Goal: Task Accomplishment & Management: Manage account settings

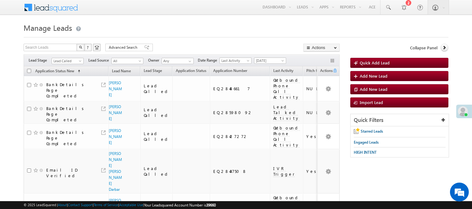
scroll to position [435, 0]
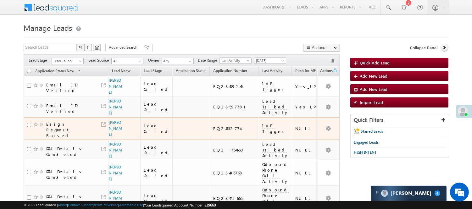
scroll to position [0, 0]
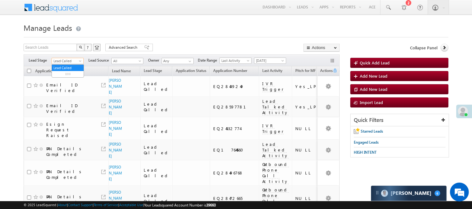
click at [69, 60] on span "Lead Called" at bounding box center [67, 61] width 30 height 6
click at [64, 85] on link "Lead Talked" at bounding box center [68, 82] width 32 height 6
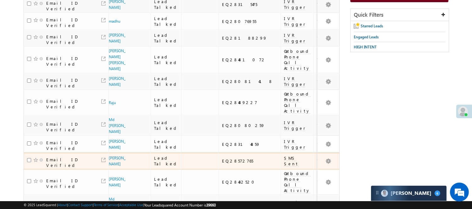
scroll to position [16, 0]
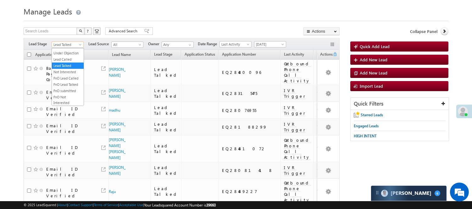
click at [72, 42] on link "Lead Talked" at bounding box center [68, 45] width 32 height 6
click at [64, 89] on link "Code Generated" at bounding box center [68, 90] width 32 height 6
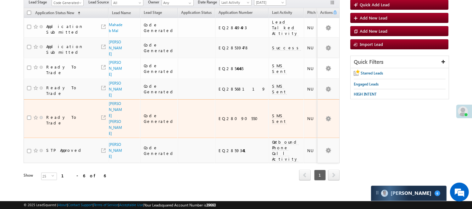
scroll to position [0, 0]
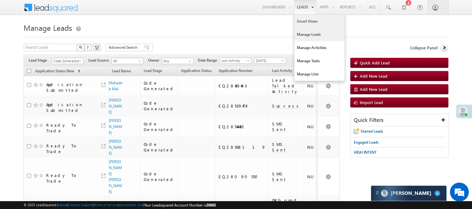
click at [307, 19] on link "Smart Views" at bounding box center [319, 21] width 50 height 13
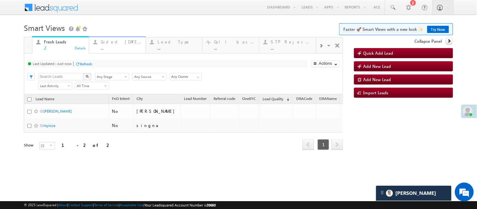
click at [119, 46] on div "..." at bounding box center [121, 48] width 41 height 5
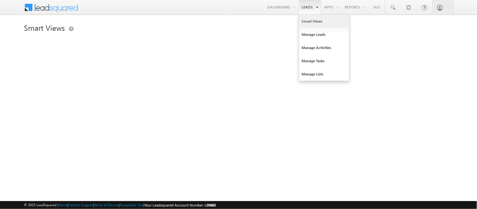
click at [312, 18] on link "Smart Views" at bounding box center [324, 21] width 50 height 13
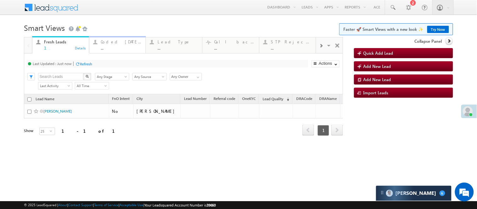
click at [113, 47] on div "..." at bounding box center [121, 48] width 41 height 5
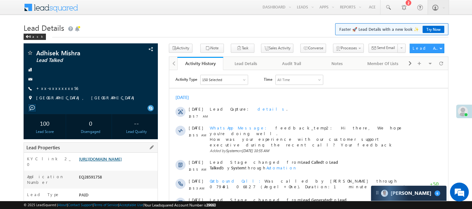
click at [122, 159] on link "[URL][DOMAIN_NAME]" at bounding box center [100, 158] width 43 height 5
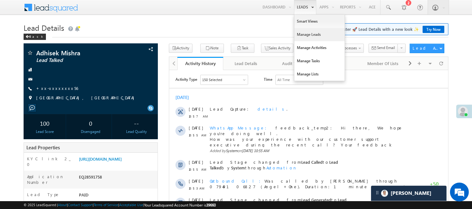
click at [307, 35] on link "Manage Leads" at bounding box center [319, 34] width 50 height 13
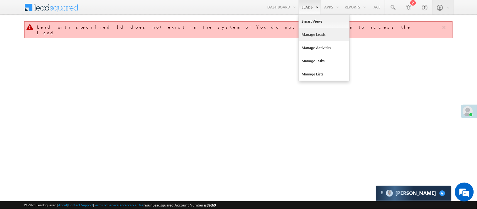
click at [306, 37] on link "Manage Leads" at bounding box center [324, 34] width 50 height 13
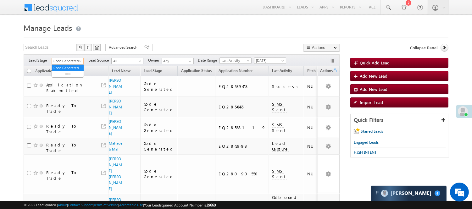
click at [77, 58] on span "Code Generated" at bounding box center [67, 61] width 30 height 6
click at [58, 77] on link "Lead Generated" at bounding box center [68, 74] width 32 height 6
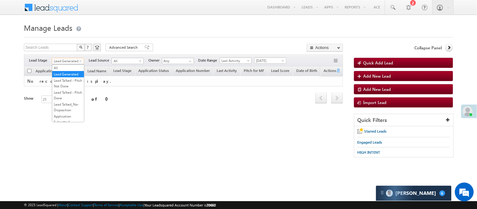
click at [71, 60] on span "Lead Generated" at bounding box center [67, 61] width 30 height 6
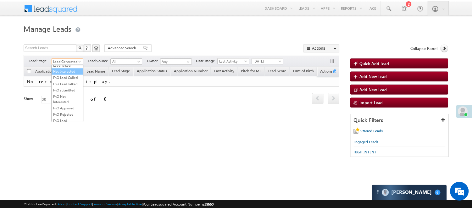
scroll to position [86, 0]
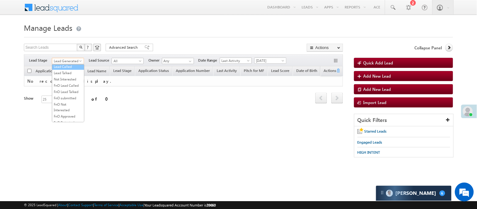
click at [66, 69] on link "Lead Called" at bounding box center [68, 67] width 32 height 6
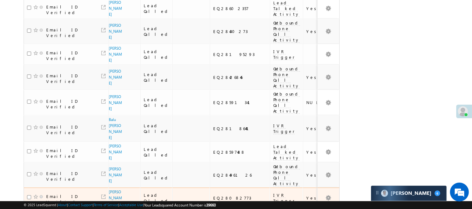
scroll to position [435, 0]
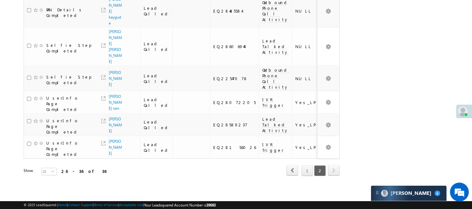
scroll to position [162, 0]
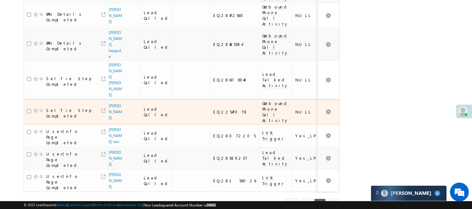
click at [213, 109] on div "EQ22547078" at bounding box center [234, 112] width 43 height 6
copy div "EQ22547078"
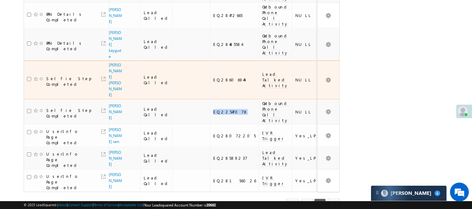
click at [213, 77] on div "EQ28606944" at bounding box center [234, 80] width 43 height 6
copy div "EQ28606944"
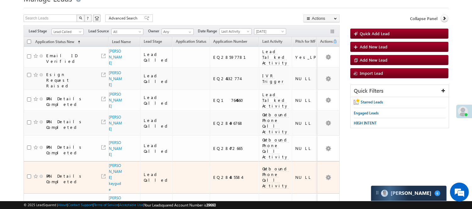
scroll to position [0, 0]
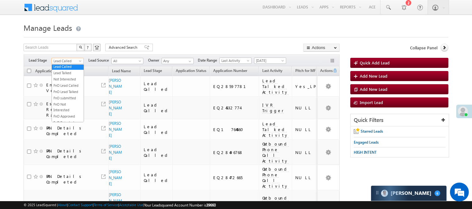
click at [67, 58] on span "Lead Called" at bounding box center [67, 61] width 30 height 6
click at [66, 74] on link "Lead Generated" at bounding box center [68, 74] width 32 height 6
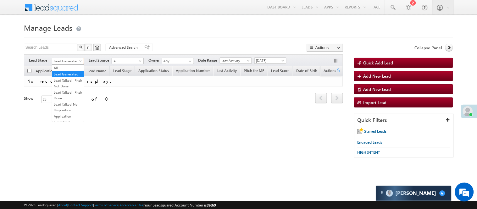
click at [70, 59] on span "Lead Generated" at bounding box center [67, 61] width 30 height 6
click at [65, 60] on span "Lead Generated" at bounding box center [67, 61] width 30 height 6
click at [69, 103] on link "Code Generated" at bounding box center [68, 106] width 32 height 6
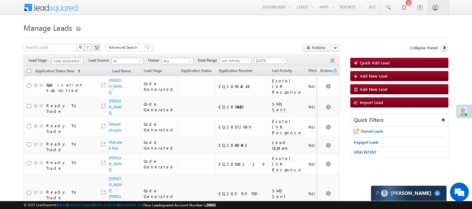
click at [73, 60] on span "Code Generated" at bounding box center [67, 61] width 30 height 6
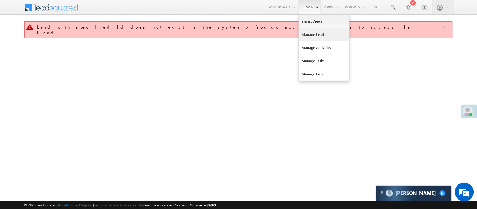
click at [310, 35] on link "Manage Leads" at bounding box center [324, 34] width 50 height 13
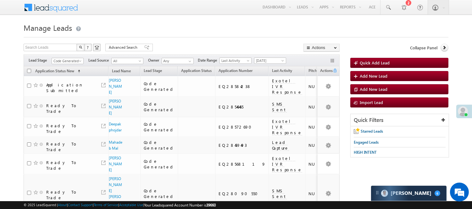
click at [71, 56] on div "Filters Lead Stage Code Generated Code Generated Lead Source All All Owner Any …" at bounding box center [182, 60] width 316 height 12
click at [73, 59] on span "Code Generated" at bounding box center [67, 61] width 30 height 6
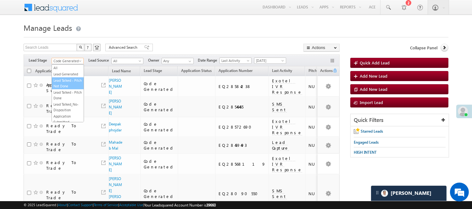
click at [68, 87] on link "Lead Talked - Pitch Not Done" at bounding box center [68, 83] width 32 height 11
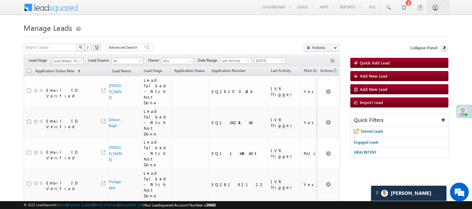
click at [70, 63] on span "Lead Talked - Pitch Not Done" at bounding box center [67, 61] width 30 height 6
click at [65, 75] on link "Lead Generated" at bounding box center [68, 74] width 32 height 6
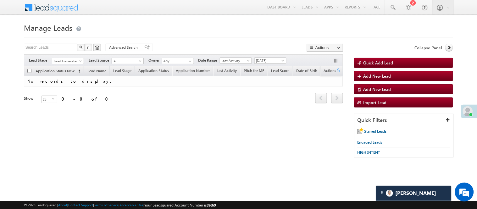
click at [64, 62] on span "Lead Generated" at bounding box center [67, 61] width 30 height 6
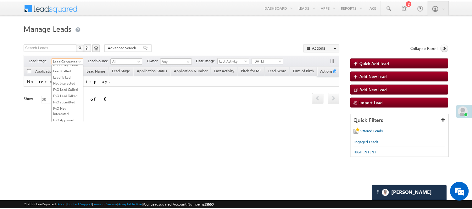
scroll to position [156, 0]
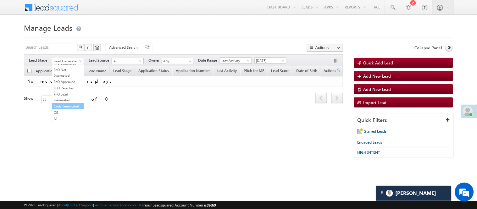
click at [56, 108] on link "Code Generated" at bounding box center [68, 106] width 32 height 6
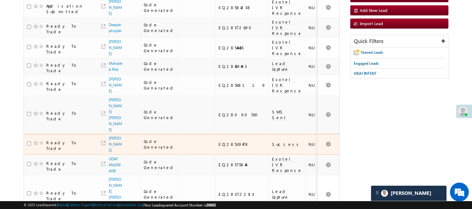
scroll to position [0, 0]
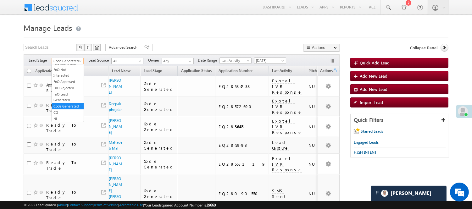
click at [61, 61] on span "Code Generated" at bounding box center [67, 61] width 30 height 6
click at [72, 85] on link "Lead Talked - Pitch Not Done" at bounding box center [68, 83] width 32 height 11
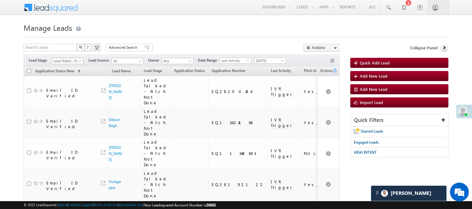
click at [66, 62] on span "Lead Talked - Pitch Not Done" at bounding box center [67, 61] width 30 height 6
click at [70, 57] on link "Lead Talked" at bounding box center [68, 55] width 32 height 6
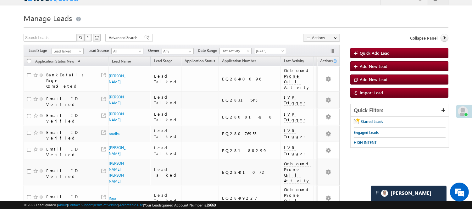
scroll to position [0, 0]
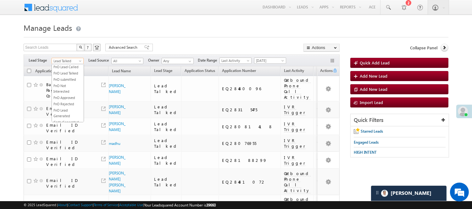
click at [70, 59] on span "Lead Talked" at bounding box center [67, 61] width 30 height 6
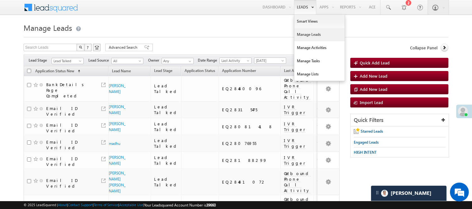
click at [302, 33] on link "Manage Leads" at bounding box center [319, 34] width 50 height 13
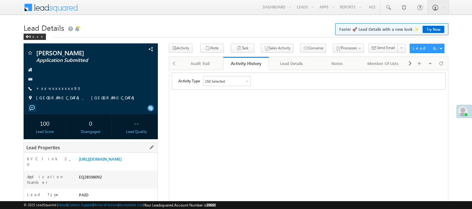
click at [90, 180] on div "EQ28598092" at bounding box center [117, 178] width 80 height 9
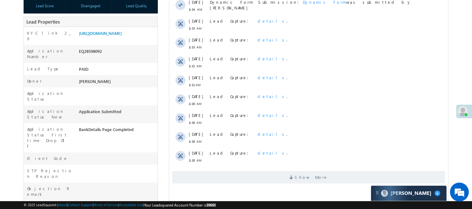
scroll to position [70, 0]
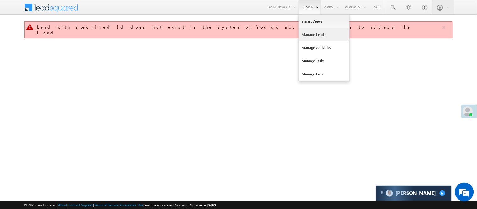
click at [309, 36] on link "Manage Leads" at bounding box center [324, 34] width 50 height 13
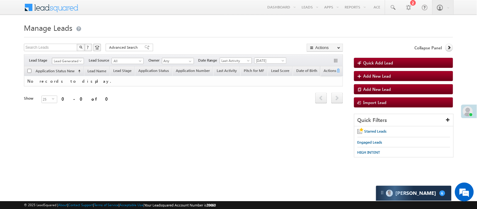
click at [70, 60] on span "Lead Generated" at bounding box center [67, 61] width 30 height 6
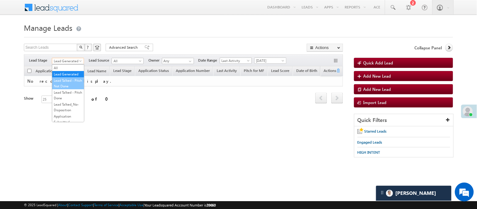
click at [64, 89] on link "Lead Talked - Pitch Not Done" at bounding box center [68, 83] width 32 height 11
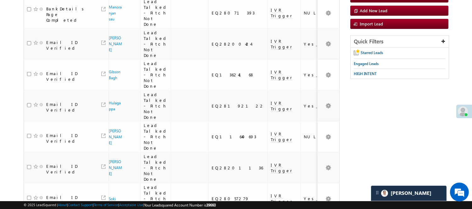
scroll to position [27, 0]
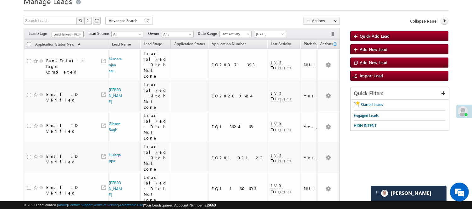
click at [77, 32] on span "Lead Talked - Pitch Not Done" at bounding box center [67, 34] width 30 height 6
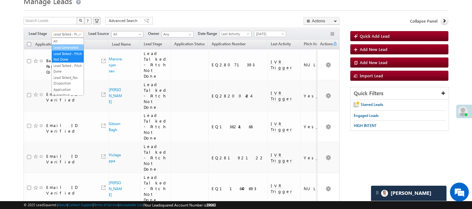
click at [70, 50] on link "Lead Generated" at bounding box center [68, 48] width 32 height 6
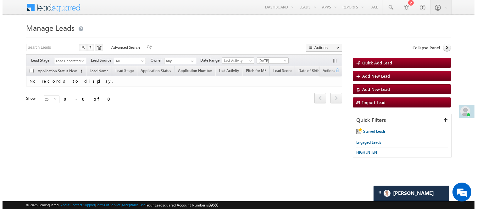
scroll to position [0, 0]
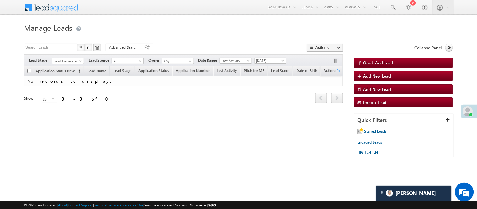
click at [64, 63] on span "Lead Generated" at bounding box center [67, 61] width 30 height 6
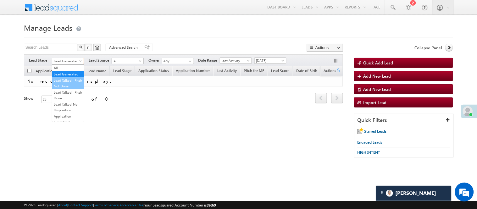
scroll to position [105, 0]
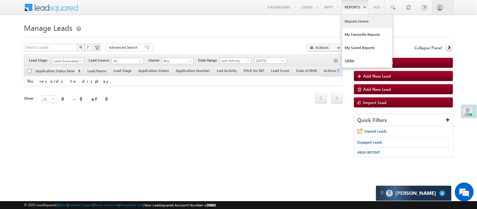
click at [352, 20] on link "Reports Home" at bounding box center [367, 21] width 50 height 13
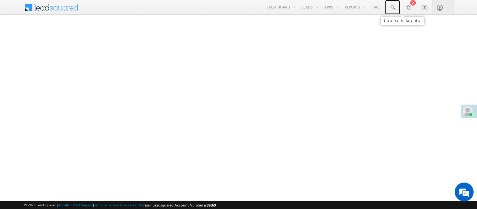
drag, startPoint x: 392, startPoint y: 5, endPoint x: 400, endPoint y: 23, distance: 19.9
click at [392, 5] on span at bounding box center [393, 7] width 6 height 6
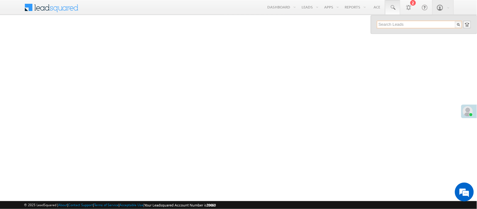
click at [404, 24] on input "text" at bounding box center [419, 25] width 85 height 8
paste input "EQ28436451"
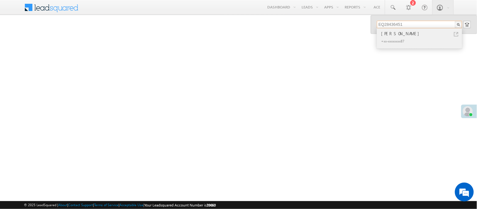
type input "EQ28436451"
click at [391, 37] on div "+xx-xxxxxxxx87" at bounding box center [422, 41] width 84 height 8
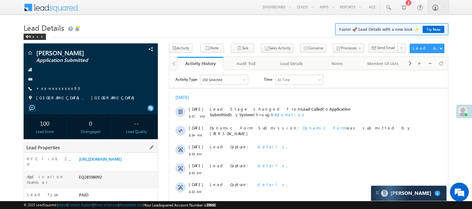
click at [84, 181] on div "EQ28598092" at bounding box center [117, 178] width 80 height 9
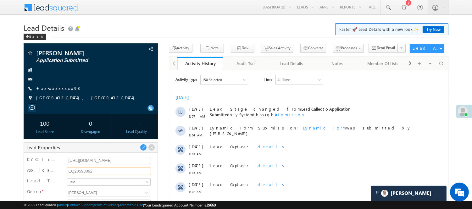
click at [82, 169] on input "EQ28598092" at bounding box center [109, 172] width 84 height 8
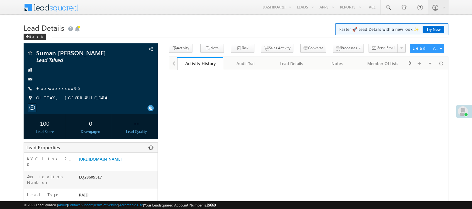
click at [90, 174] on div "EQ28609517" at bounding box center [117, 178] width 80 height 9
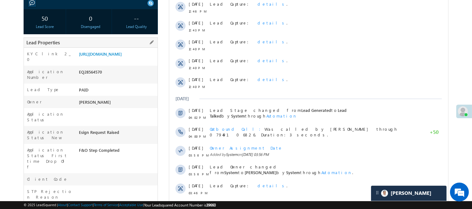
click at [91, 77] on div "EQ28564570" at bounding box center [117, 73] width 80 height 9
copy div "EQ28564570"
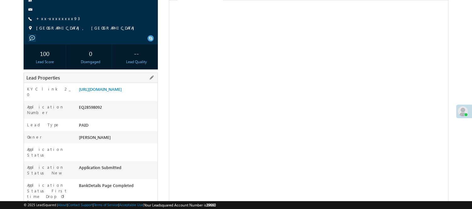
scroll to position [70, 0]
click at [85, 113] on div "EQ28598092" at bounding box center [117, 108] width 80 height 9
click at [84, 113] on div "EQ28598092" at bounding box center [117, 108] width 80 height 9
copy div "EQ28598092"
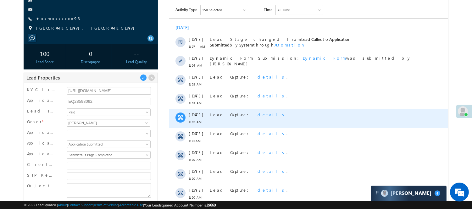
scroll to position [0, 0]
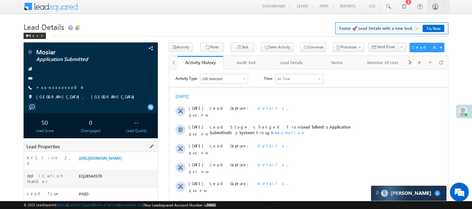
click at [93, 182] on div "EQ28564570" at bounding box center [117, 177] width 80 height 9
copy div "EQ28564570"
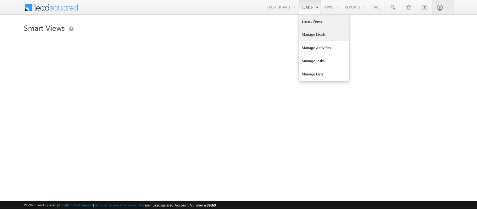
click at [316, 36] on link "Manage Leads" at bounding box center [324, 34] width 50 height 13
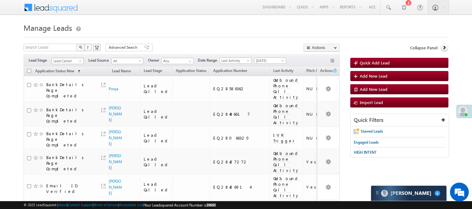
click at [67, 58] on span "Lead Called" at bounding box center [67, 61] width 30 height 6
click at [62, 109] on link "Code Generated" at bounding box center [68, 106] width 32 height 6
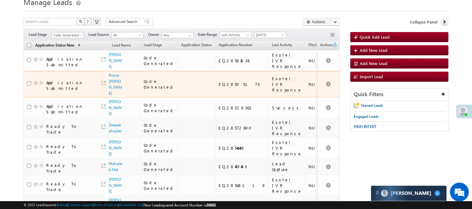
scroll to position [0, 0]
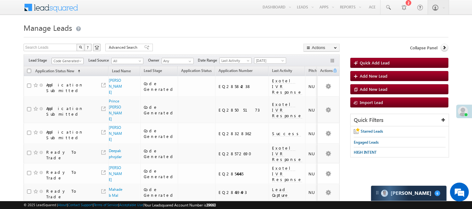
click at [74, 60] on span "Code Generated" at bounding box center [67, 61] width 30 height 6
click at [68, 75] on link "Lead Generated" at bounding box center [68, 74] width 32 height 6
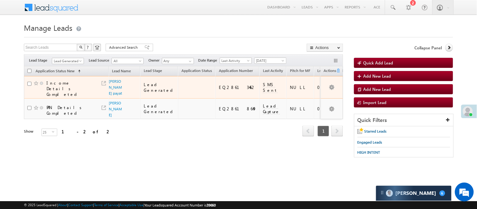
click at [219, 85] on div "EQ28613462" at bounding box center [238, 88] width 38 height 6
click at [215, 77] on td "EQ28613462" at bounding box center [237, 87] width 44 height 23
click at [219, 85] on div "EQ28613462" at bounding box center [238, 88] width 38 height 6
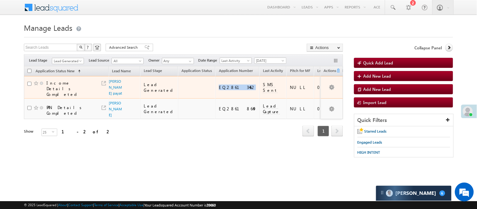
copy div "EQ28613462"
click at [113, 79] on link "[PERSON_NAME] payat" at bounding box center [115, 87] width 13 height 17
copy div "EQ28613462"
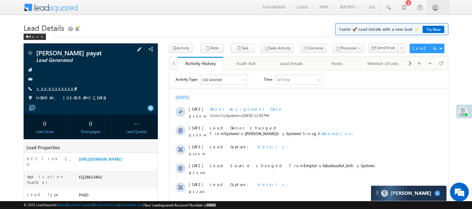
click at [49, 89] on link "+xx-xxxxxxxx46" at bounding box center [56, 88] width 41 height 5
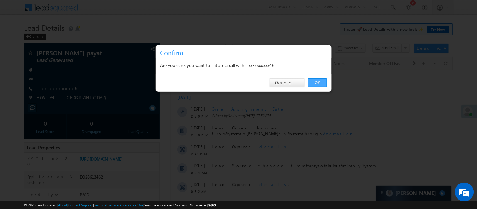
click at [313, 84] on link "OK" at bounding box center [317, 82] width 19 height 9
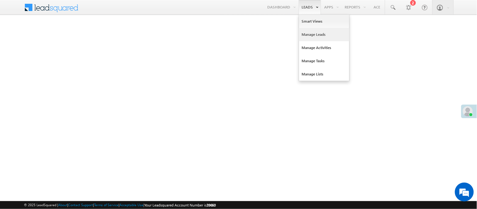
click at [316, 35] on link "Manage Leads" at bounding box center [324, 34] width 50 height 13
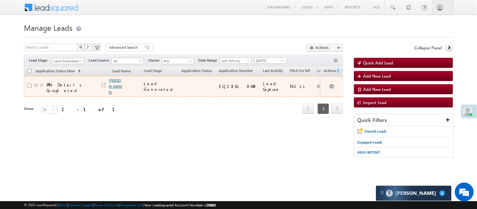
click at [115, 82] on link "Rajeev Kumar" at bounding box center [115, 86] width 13 height 17
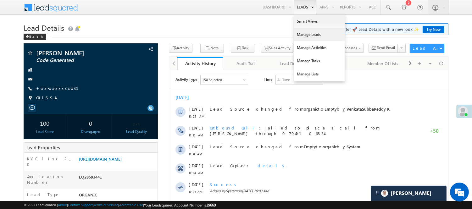
click at [312, 29] on link "Manage Leads" at bounding box center [319, 34] width 50 height 13
click at [313, 32] on link "Manage Leads" at bounding box center [319, 34] width 50 height 13
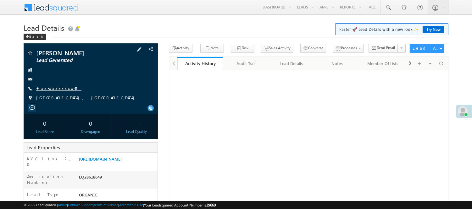
click at [62, 86] on link "+xx-xxxxxxxx40" at bounding box center [58, 88] width 45 height 5
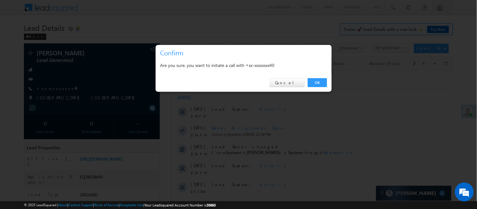
click at [328, 86] on div "OK Cancel" at bounding box center [244, 83] width 176 height 18
click at [312, 81] on link "OK" at bounding box center [317, 82] width 19 height 9
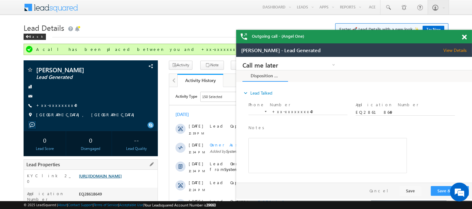
click at [111, 179] on link "https://angelbroking1-pk3em7sa.customui-test.leadsquared.com?leadId=c72c88ba-50…" at bounding box center [100, 175] width 43 height 5
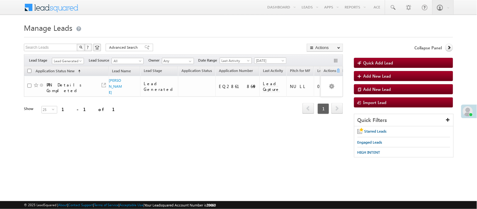
click at [66, 61] on span "Lead Generated" at bounding box center [67, 61] width 30 height 6
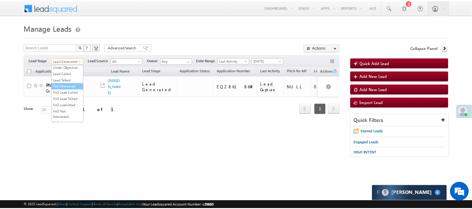
scroll to position [70, 0]
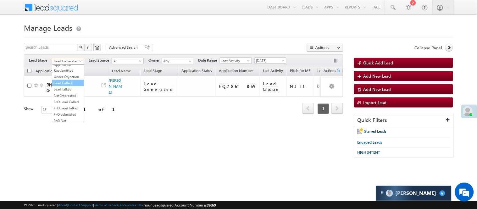
drag, startPoint x: 65, startPoint y: 96, endPoint x: 65, endPoint y: 102, distance: 6.0
click at [65, 102] on ul "All Lead Generated Lead Talked - Pitch Not Done Lead Talked - Pitch Done Lead T…" at bounding box center [68, 93] width 32 height 58
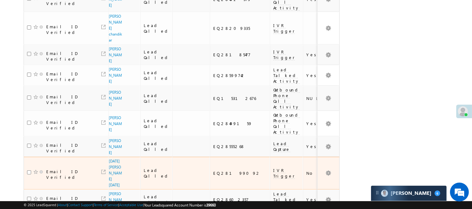
scroll to position [458, 0]
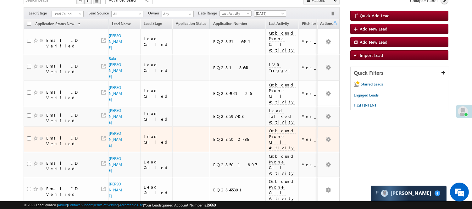
scroll to position [41, 0]
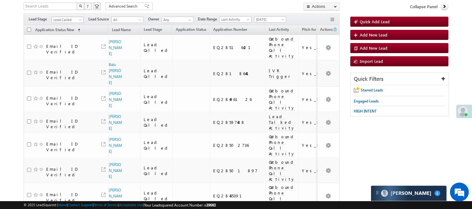
click at [61, 18] on span "Lead Called" at bounding box center [67, 20] width 30 height 6
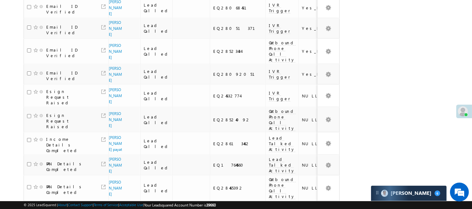
scroll to position [460, 0]
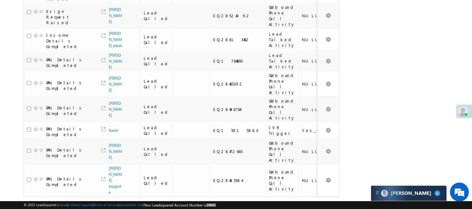
click at [319, 203] on link "3" at bounding box center [319, 208] width 11 height 11
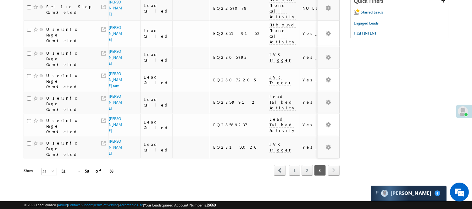
scroll to position [65, 0]
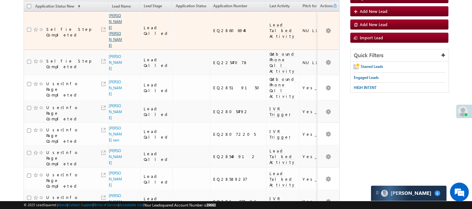
click at [111, 35] on link "[PERSON_NAME] [PERSON_NAME]" at bounding box center [115, 30] width 13 height 35
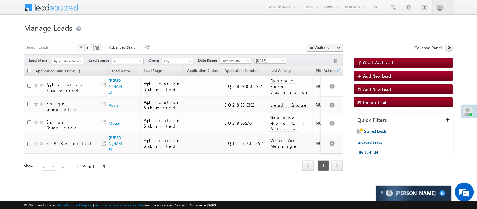
click at [69, 62] on span "Application Submitted" at bounding box center [67, 61] width 30 height 6
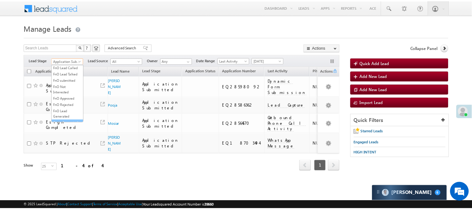
scroll to position [156, 0]
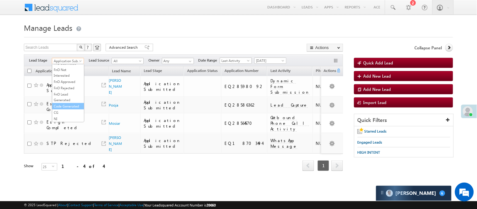
click at [70, 105] on link "Code Generated" at bounding box center [68, 106] width 32 height 6
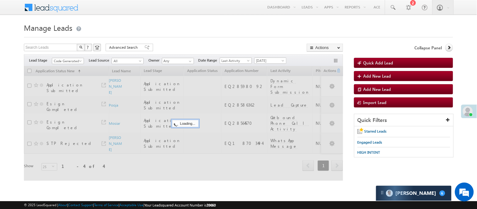
click at [193, 24] on h1 "Manage Leads" at bounding box center [238, 27] width 429 height 12
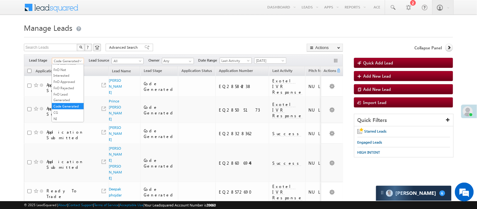
click at [75, 59] on span "Code Generated" at bounding box center [67, 61] width 30 height 6
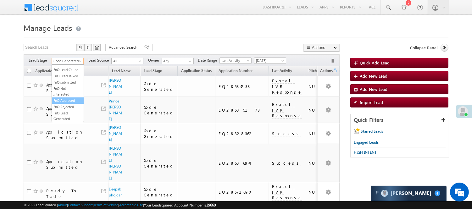
scroll to position [86, 0]
click at [177, 31] on h1 "Manage Leads" at bounding box center [236, 27] width 425 height 12
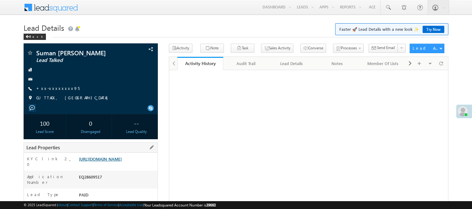
click at [108, 161] on link "https://angelbroking1-pk3em7sa.customui-test.leadsquared.com?leadId=fa4c823f-ec…" at bounding box center [100, 158] width 43 height 5
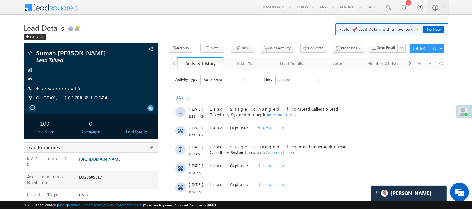
click at [110, 160] on link "https://angelbroking1-pk3em7sa.customui-test.leadsquared.com?leadId=fa4c823f-ec…" at bounding box center [100, 158] width 43 height 5
click at [111, 162] on link "https://angelbroking1-pk3em7sa.customui-test.leadsquared.com?leadId=fa4c823f-ec…" at bounding box center [100, 158] width 43 height 5
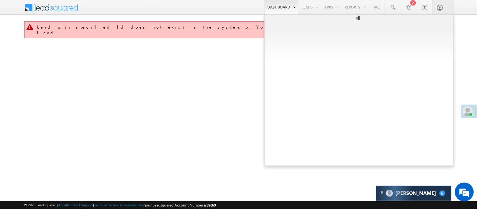
click at [0, 0] on link "Manage Leads" at bounding box center [0, 0] width 0 height 0
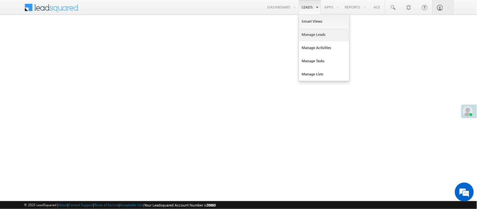
click at [319, 33] on link "Manage Leads" at bounding box center [324, 34] width 50 height 13
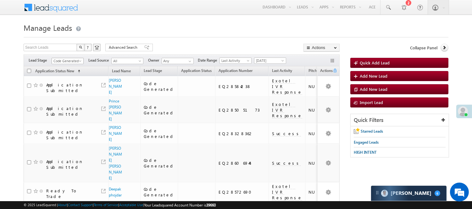
click at [68, 62] on span "Code Generated" at bounding box center [67, 61] width 30 height 6
click at [62, 75] on link "Lead Generated" at bounding box center [68, 74] width 32 height 6
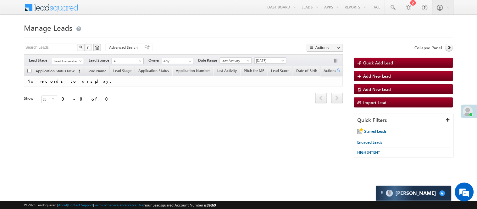
click at [77, 62] on span "Lead Generated" at bounding box center [67, 61] width 30 height 6
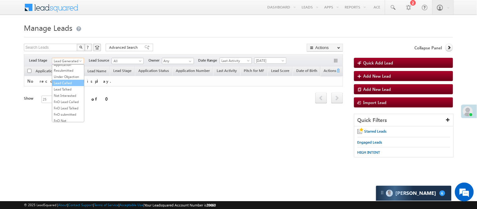
click at [69, 86] on link "Lead Called" at bounding box center [68, 83] width 32 height 6
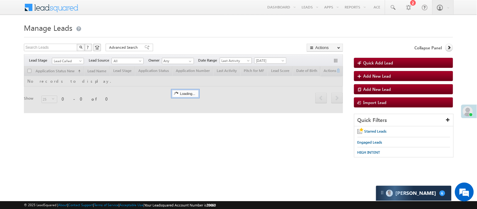
click at [221, 26] on h1 "Manage Leads" at bounding box center [238, 27] width 429 height 12
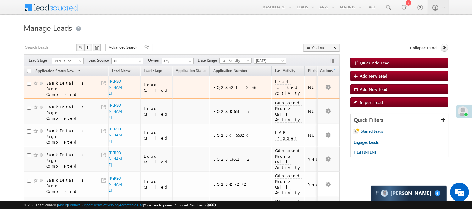
click at [213, 86] on div "EQ28621066" at bounding box center [241, 88] width 56 height 6
copy div "EQ28621066"
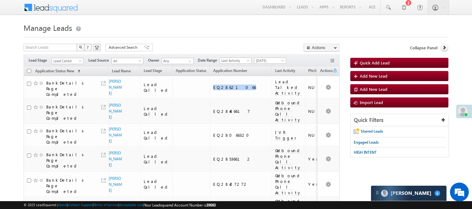
copy div "EQ28621066"
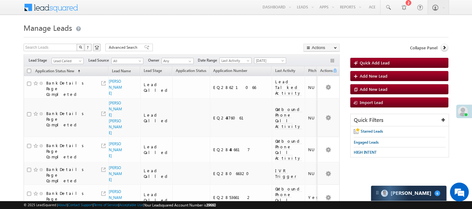
click at [64, 63] on span "Lead Called" at bounding box center [67, 61] width 30 height 6
click at [66, 86] on link "Lead Called" at bounding box center [68, 83] width 32 height 6
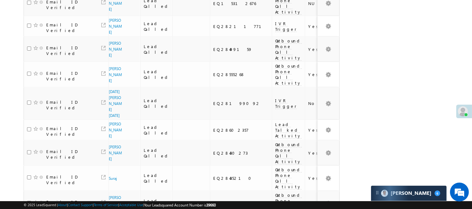
scroll to position [473, 0]
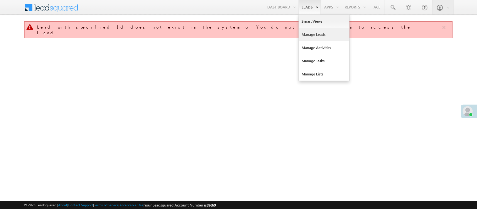
click at [316, 34] on link "Manage Leads" at bounding box center [324, 34] width 50 height 13
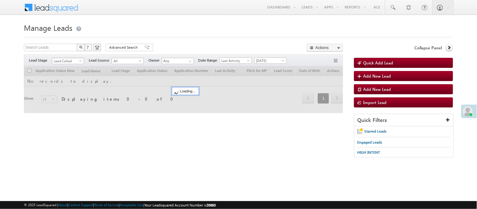
click at [68, 58] on span "Lead Called" at bounding box center [68, 60] width 32 height 5
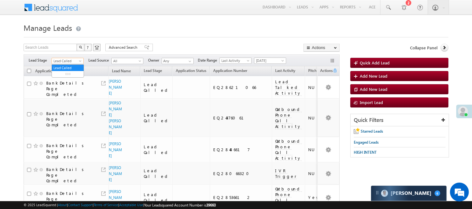
click at [68, 63] on span "Lead Called" at bounding box center [67, 61] width 30 height 6
click at [65, 77] on link "Lead Generated" at bounding box center [68, 74] width 32 height 6
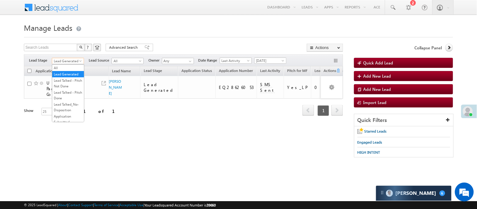
click at [72, 60] on span "Lead Generated" at bounding box center [67, 61] width 30 height 6
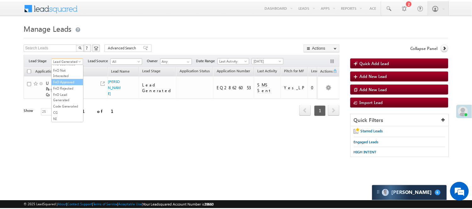
scroll to position [70, 0]
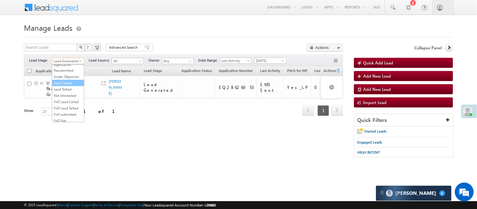
click at [70, 86] on link "Lead Called" at bounding box center [68, 83] width 32 height 6
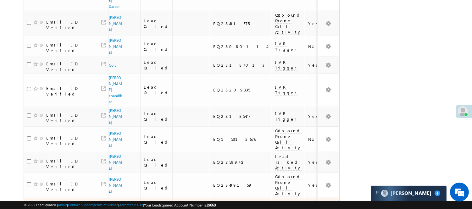
scroll to position [474, 0]
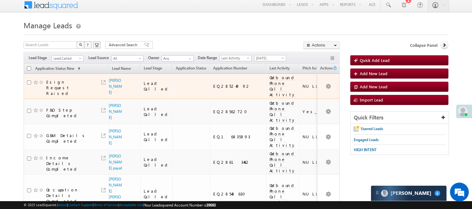
scroll to position [0, 0]
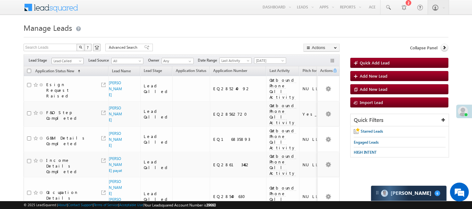
click at [73, 60] on span "Lead Called" at bounding box center [67, 61] width 30 height 6
click at [70, 86] on link "Lead Called" at bounding box center [68, 83] width 32 height 6
click at [69, 61] on span "Lead Called" at bounding box center [67, 61] width 30 height 6
click at [66, 77] on link "Lead Generated" at bounding box center [68, 74] width 32 height 6
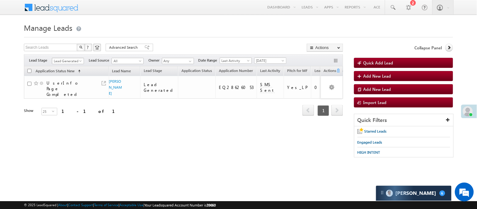
click at [65, 59] on span "Lead Generated" at bounding box center [67, 61] width 30 height 6
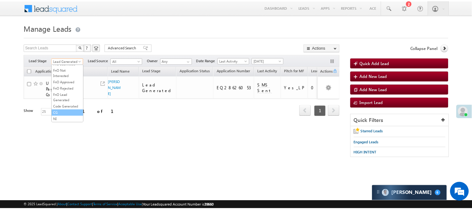
scroll to position [156, 0]
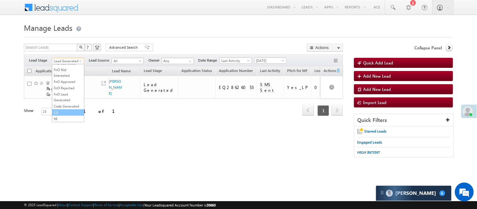
click at [67, 111] on link "CG" at bounding box center [68, 113] width 32 height 6
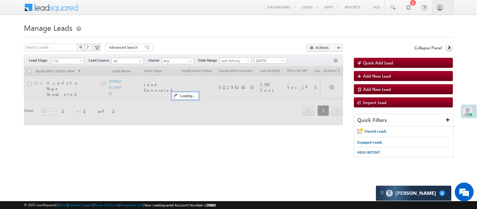
click at [71, 56] on div "Filters Lead Stage All Lead Generated Lead Talked - Pitch Not Done Lead Talked …" at bounding box center [183, 60] width 319 height 12
click at [67, 65] on div "Filters Lead Stage All Lead Generated Lead Talked - Pitch Not Done Lead Talked …" at bounding box center [183, 60] width 319 height 12
click at [68, 62] on span "CG" at bounding box center [67, 61] width 30 height 6
click at [68, 61] on span "CG" at bounding box center [67, 61] width 30 height 6
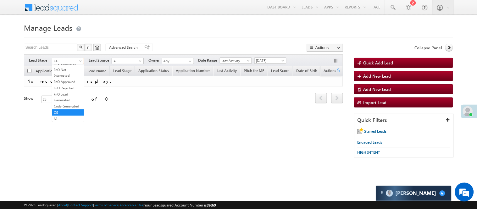
click at [68, 61] on span "CG" at bounding box center [67, 61] width 30 height 6
click at [71, 103] on link "Code Generated" at bounding box center [68, 106] width 32 height 6
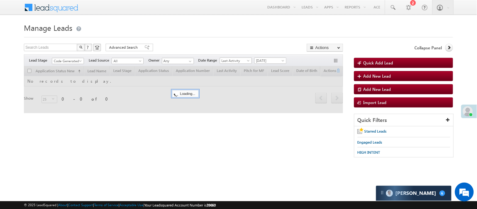
click at [172, 36] on div at bounding box center [238, 35] width 429 height 4
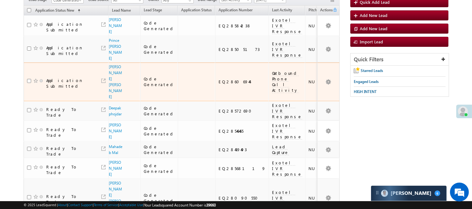
scroll to position [0, 0]
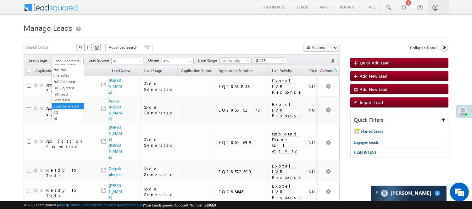
click at [70, 59] on span "Code Generated" at bounding box center [67, 61] width 30 height 6
click at [61, 75] on link "Lead Generated" at bounding box center [68, 74] width 32 height 6
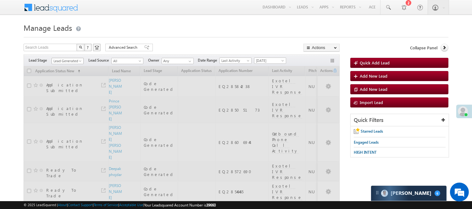
click at [70, 62] on span "Lead Generated" at bounding box center [67, 61] width 30 height 6
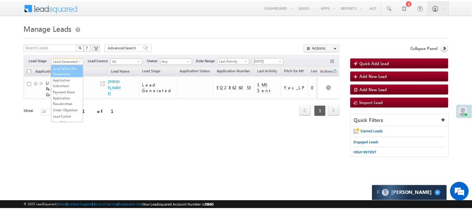
scroll to position [105, 0]
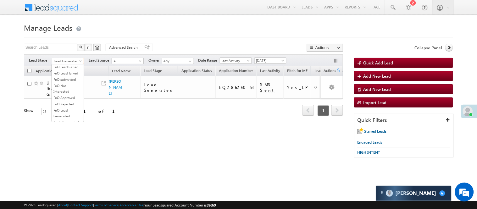
click at [65, 57] on link "Lead Talked" at bounding box center [68, 55] width 32 height 6
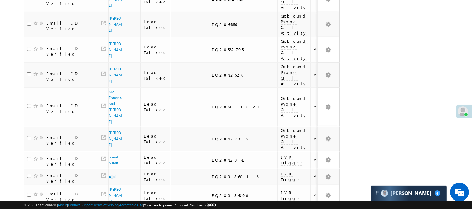
scroll to position [460, 0]
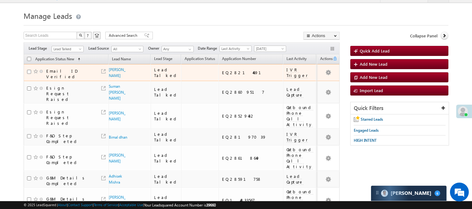
scroll to position [0, 0]
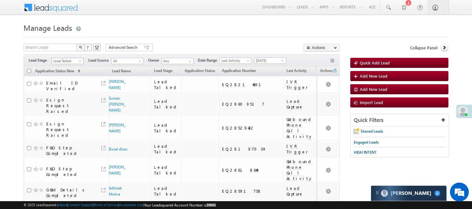
click at [60, 60] on span "Lead Talked" at bounding box center [67, 61] width 30 height 6
click at [64, 89] on link "Lead Talked - Pitch Not Done" at bounding box center [68, 83] width 32 height 11
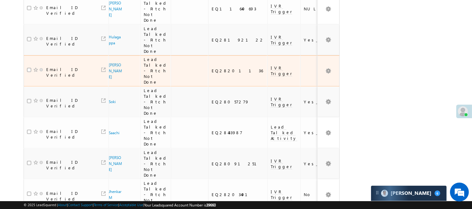
scroll to position [33, 0]
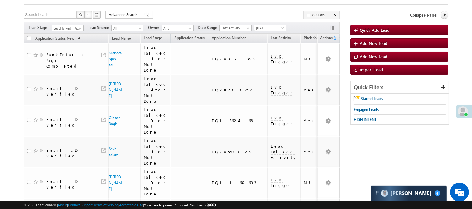
click at [275, 25] on span "[DATE]" at bounding box center [270, 28] width 32 height 7
click at [266, 25] on link "[DATE]" at bounding box center [270, 28] width 32 height 6
click at [273, 48] on link "[DATE]" at bounding box center [272, 49] width 32 height 6
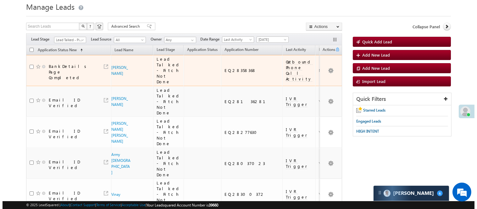
scroll to position [0, 0]
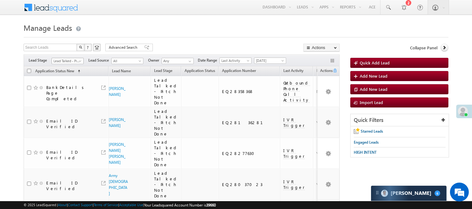
click at [59, 62] on span "Lead Talked - Pitch Not Done" at bounding box center [67, 61] width 30 height 6
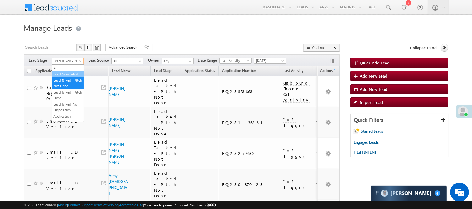
click at [58, 77] on link "Lead Generated" at bounding box center [68, 74] width 32 height 6
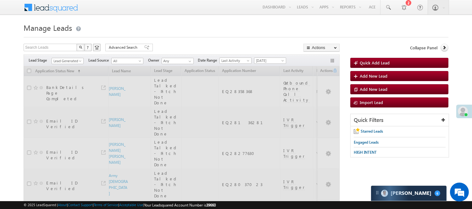
click at [192, 49] on div "Search Leads X ? 20 results found Advanced Search Advanced Search Advanced sear…" at bounding box center [182, 48] width 316 height 9
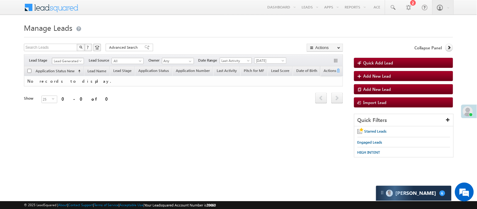
click at [75, 60] on span "Lead Generated" at bounding box center [67, 61] width 30 height 6
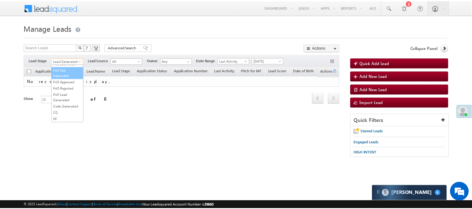
scroll to position [86, 0]
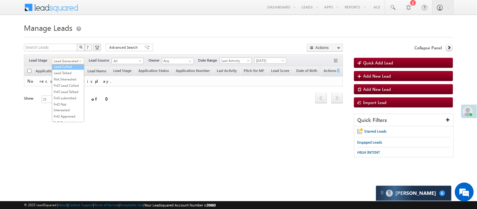
click at [65, 69] on link "Lead Called" at bounding box center [68, 67] width 32 height 6
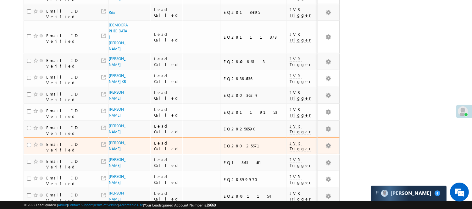
scroll to position [416, 0]
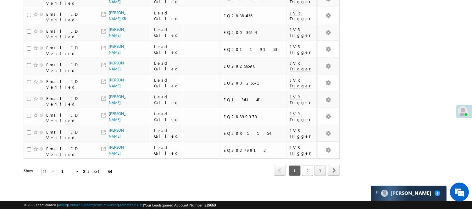
click at [309, 165] on link "2" at bounding box center [307, 170] width 11 height 11
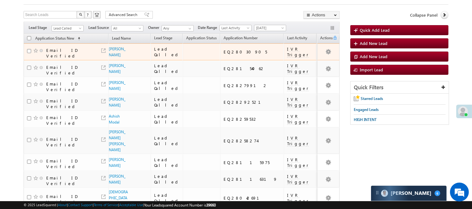
scroll to position [35, 0]
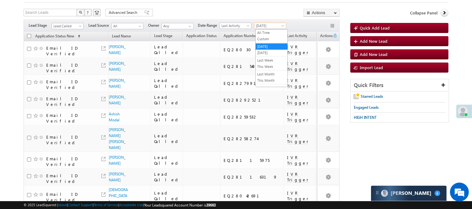
click at [266, 27] on span "[DATE]" at bounding box center [269, 26] width 30 height 6
click at [271, 53] on link "[DATE]" at bounding box center [272, 53] width 32 height 6
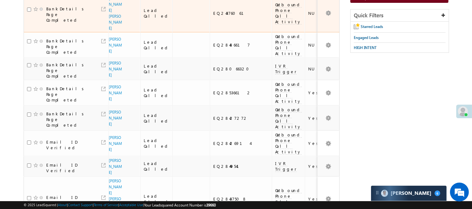
scroll to position [0, 0]
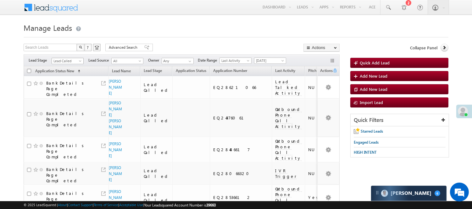
click at [64, 61] on span "Lead Called" at bounding box center [67, 61] width 30 height 6
click at [65, 76] on link "Lead Generated" at bounding box center [68, 74] width 32 height 6
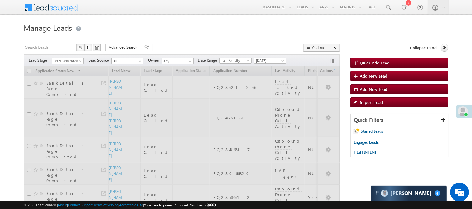
click at [198, 25] on h1 "Manage Leads" at bounding box center [236, 27] width 425 height 12
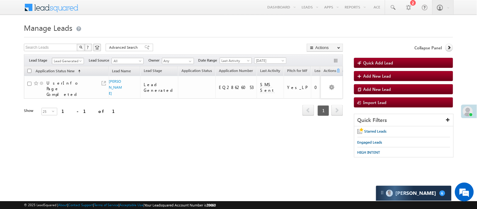
click at [64, 60] on span "Lead Generated" at bounding box center [67, 61] width 30 height 6
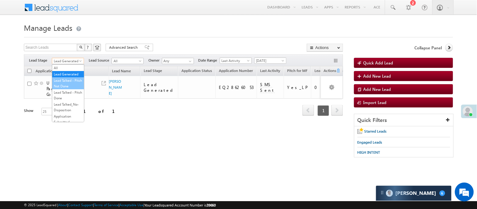
click at [65, 89] on link "Lead Talked - Pitch Not Done" at bounding box center [68, 83] width 32 height 11
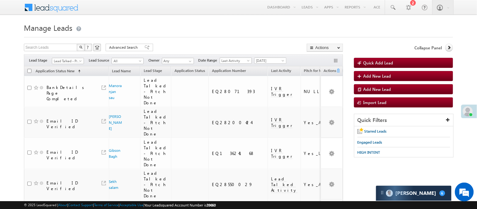
click at [63, 63] on span "Lead Talked - Pitch Not Done" at bounding box center [67, 61] width 30 height 6
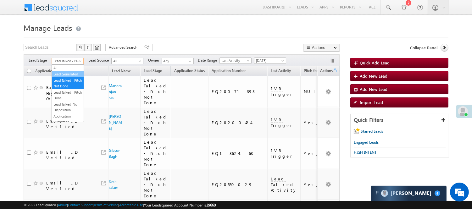
click at [65, 75] on link "Lead Generated" at bounding box center [68, 74] width 32 height 6
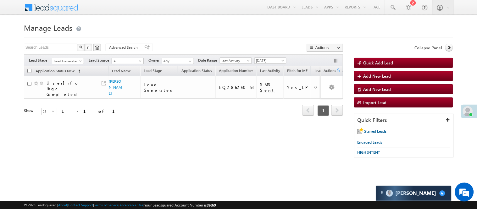
click at [64, 61] on span "Lead Generated" at bounding box center [67, 61] width 30 height 6
click at [68, 86] on link "Lead Called" at bounding box center [68, 83] width 32 height 6
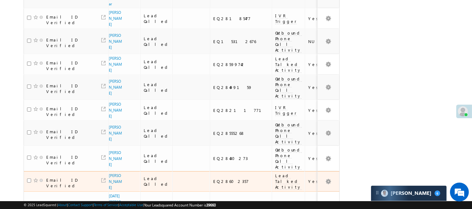
scroll to position [454, 0]
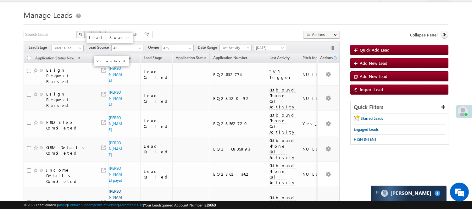
scroll to position [9, 0]
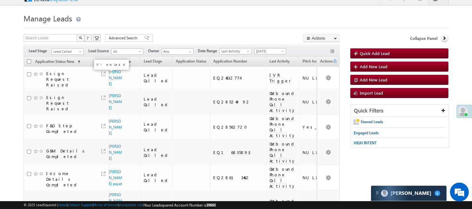
click at [278, 52] on span "[DATE]" at bounding box center [269, 51] width 30 height 6
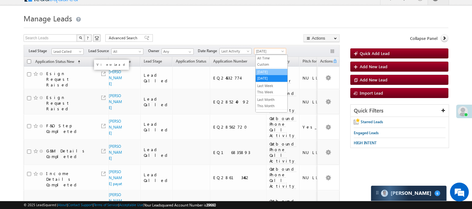
click at [263, 69] on link "[DATE]" at bounding box center [272, 72] width 32 height 6
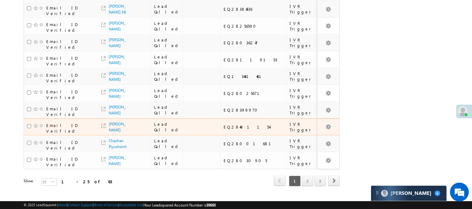
scroll to position [422, 0]
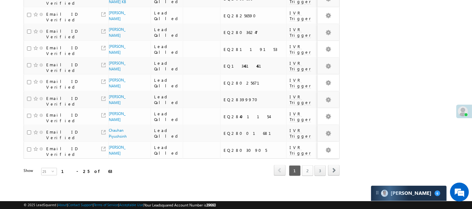
click at [306, 169] on link "2" at bounding box center [307, 170] width 11 height 11
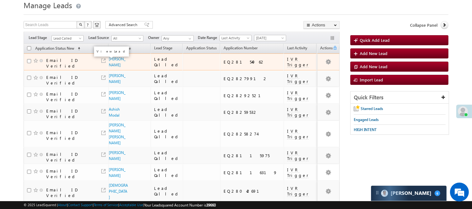
scroll to position [0, 0]
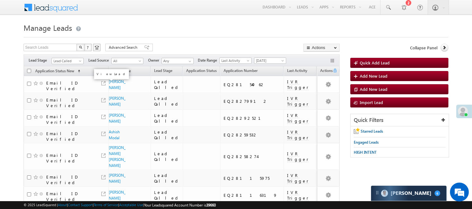
drag, startPoint x: 66, startPoint y: 57, endPoint x: 63, endPoint y: 57, distance: 3.5
click at [64, 57] on div "Filters Lead Stage All Lead Generated Lead Talked - Pitch Not Done Lead Talked …" at bounding box center [182, 60] width 316 height 12
click at [60, 58] on link "Lead Called" at bounding box center [68, 61] width 32 height 6
click at [67, 103] on link "Code Generated" at bounding box center [68, 106] width 32 height 6
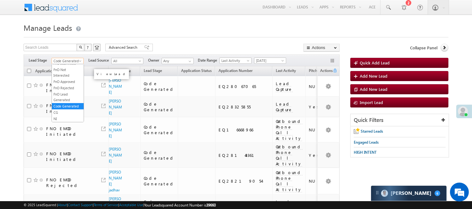
click at [75, 58] on span "Code Generated" at bounding box center [67, 61] width 30 height 6
click at [69, 104] on link "Lead Called" at bounding box center [68, 102] width 32 height 6
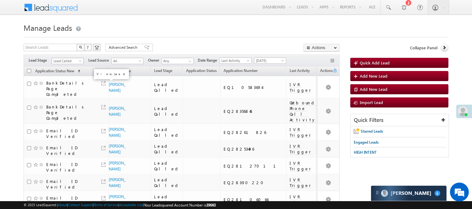
click at [68, 61] on span "Lead Called" at bounding box center [67, 61] width 30 height 6
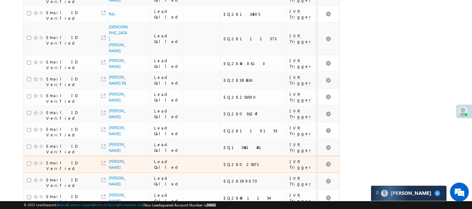
scroll to position [419, 0]
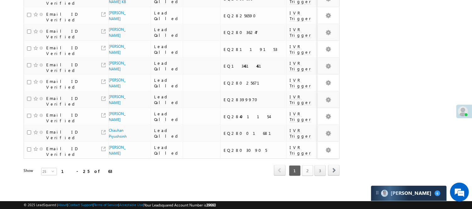
click at [307, 169] on link "2" at bounding box center [307, 170] width 11 height 11
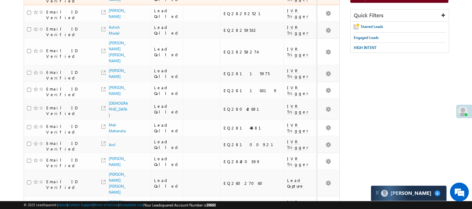
scroll to position [0, 0]
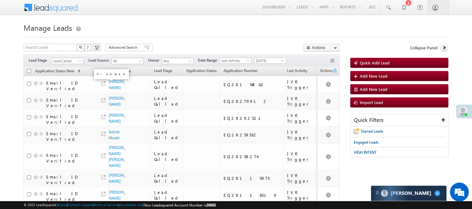
click at [70, 64] on span "Lead Called" at bounding box center [67, 61] width 30 height 6
click at [62, 76] on link "Lead Generated" at bounding box center [68, 74] width 32 height 6
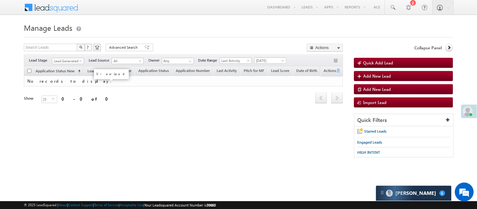
click at [70, 57] on div "Filters Lead Stage All Lead Generated Lead Talked - Pitch Not Done Lead Talked …" at bounding box center [183, 60] width 319 height 12
click at [70, 58] on span "Lead Generated" at bounding box center [67, 61] width 30 height 6
click at [265, 62] on span "[DATE]" at bounding box center [270, 61] width 30 height 6
click at [267, 89] on link "[DATE]" at bounding box center [272, 88] width 32 height 6
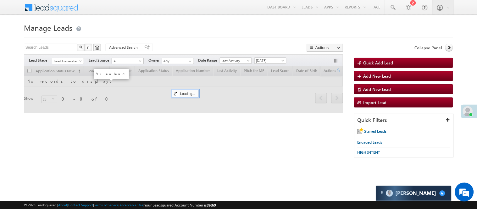
click at [68, 62] on span "Lead Generated" at bounding box center [67, 61] width 30 height 6
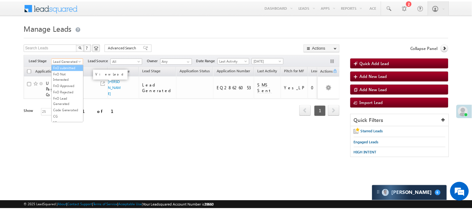
scroll to position [105, 0]
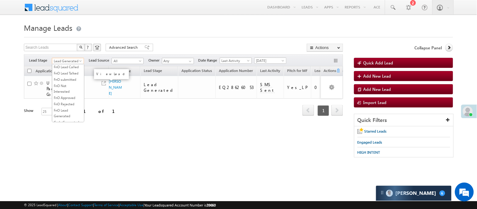
click at [68, 57] on link "Lead Talked" at bounding box center [68, 55] width 32 height 6
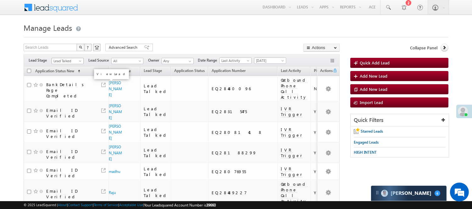
click at [70, 60] on span "Lead Talked" at bounding box center [67, 61] width 30 height 6
click at [65, 51] on link "Lead Called" at bounding box center [68, 48] width 32 height 6
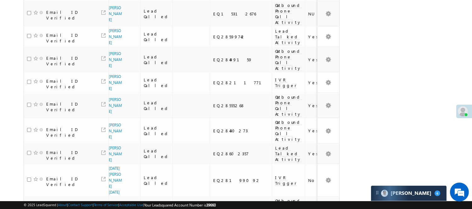
scroll to position [479, 0]
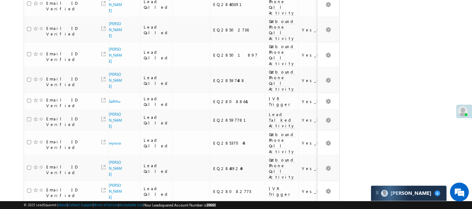
scroll to position [439, 0]
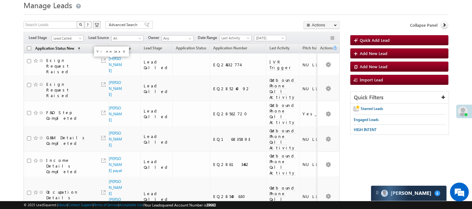
scroll to position [0, 0]
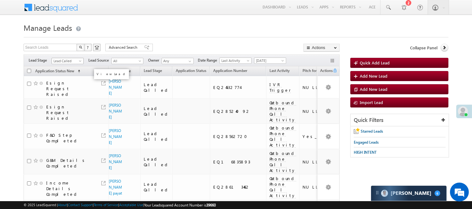
click at [70, 62] on span "Lead Called" at bounding box center [67, 61] width 30 height 6
click at [68, 75] on link "Lead Generated" at bounding box center [68, 74] width 32 height 6
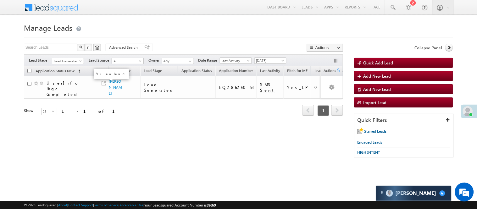
click at [69, 60] on span "Lead Generated" at bounding box center [67, 61] width 30 height 6
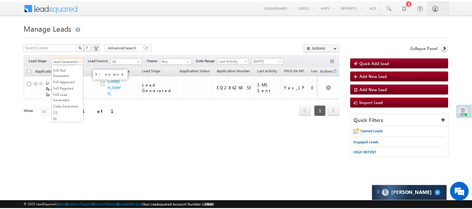
scroll to position [156, 0]
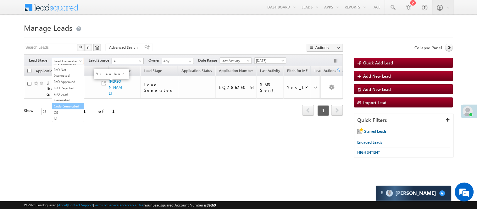
click at [75, 103] on link "Code Generated" at bounding box center [68, 106] width 32 height 6
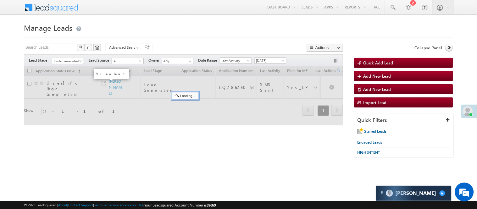
click at [180, 35] on div at bounding box center [238, 35] width 429 height 4
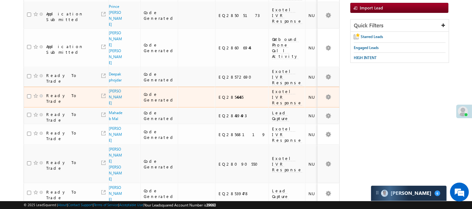
scroll to position [0, 0]
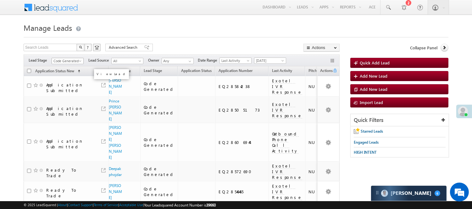
click at [66, 61] on span "Code Generated" at bounding box center [67, 61] width 30 height 6
click at [66, 75] on link "Lead Generated" at bounding box center [68, 74] width 32 height 6
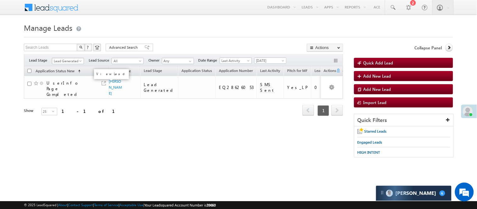
click at [58, 62] on span "Lead Generated" at bounding box center [67, 61] width 30 height 6
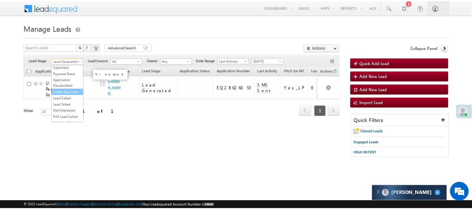
scroll to position [70, 0]
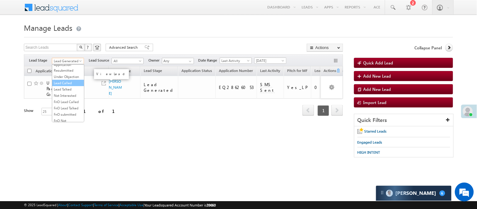
drag, startPoint x: 60, startPoint y: 97, endPoint x: 62, endPoint y: 99, distance: 3.8
click at [62, 99] on ul "All Lead Generated Lead Talked - Pitch Not Done Lead Talked - Pitch Done Lead T…" at bounding box center [68, 93] width 32 height 58
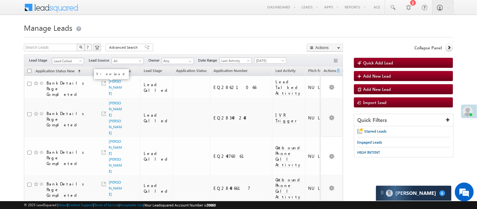
click at [64, 63] on span "Lead Called" at bounding box center [67, 61] width 30 height 6
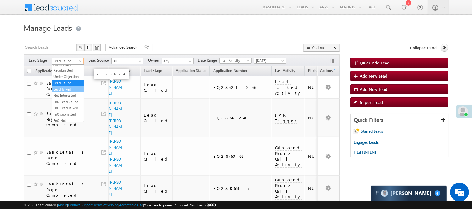
click at [67, 92] on link "Lead Talked" at bounding box center [68, 89] width 32 height 6
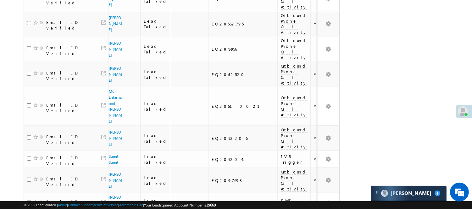
scroll to position [460, 0]
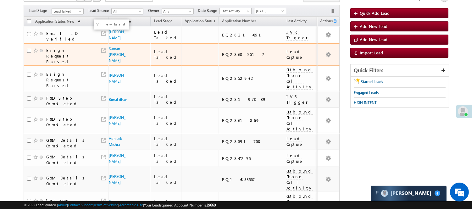
scroll to position [41, 0]
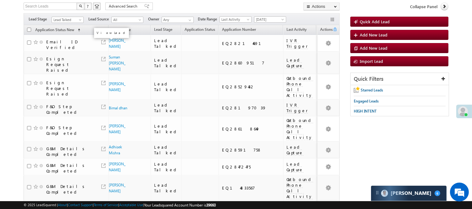
click at [74, 17] on link "Lead Talked" at bounding box center [68, 20] width 32 height 6
click at [70, 18] on span "Lead Talked" at bounding box center [67, 20] width 30 height 6
click at [78, 21] on span at bounding box center [80, 21] width 5 height 5
click at [63, 64] on link "Code Generated" at bounding box center [68, 65] width 32 height 6
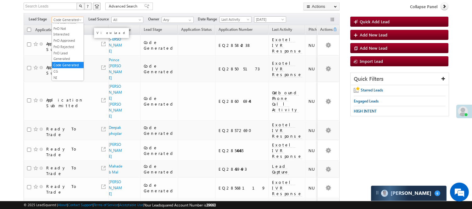
click at [77, 17] on span "Code Generated" at bounding box center [67, 20] width 30 height 6
click at [66, 31] on link "Lead Generated" at bounding box center [68, 33] width 32 height 6
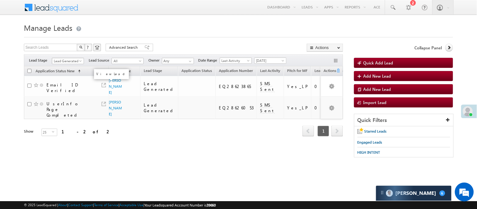
click at [71, 58] on span "Lead Generated" at bounding box center [67, 61] width 30 height 6
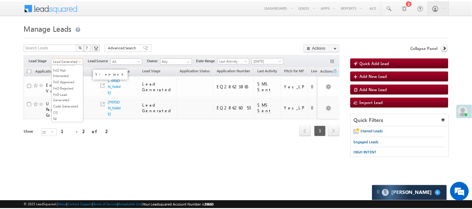
scroll to position [156, 0]
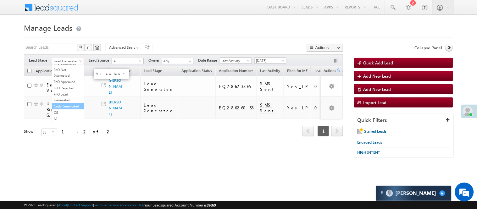
click at [69, 103] on link "Code Generated" at bounding box center [68, 106] width 32 height 6
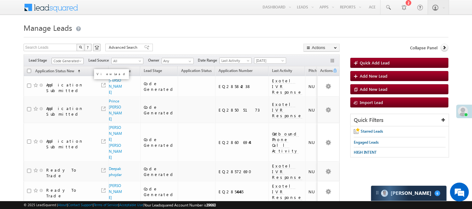
click at [60, 61] on span "Code Generated" at bounding box center [67, 61] width 30 height 6
click at [62, 77] on link "Lead Generated" at bounding box center [68, 74] width 32 height 6
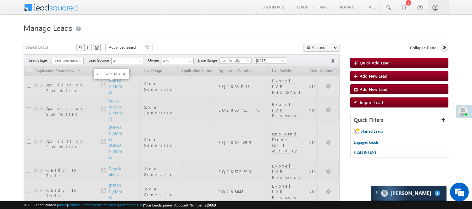
click form "Manage Leads Quick Add Lead Search Leads X ? 15 results found Advanced Search A…"
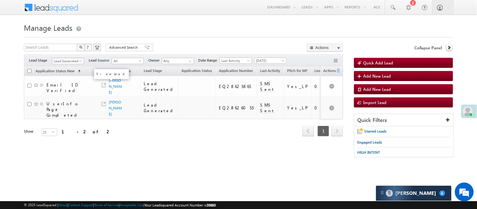
click span "Lead Generated"
click link "Lead Talked - Pitch Not Done"
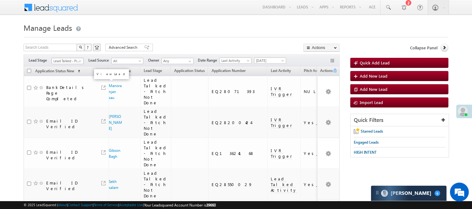
click span "Lead Talked - Pitch Not Done"
click link "Code Generated"
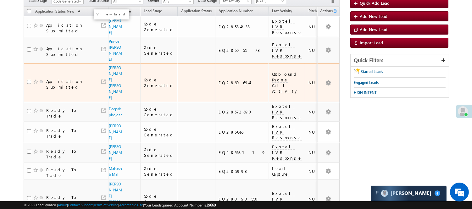
scroll to position [0, 0]
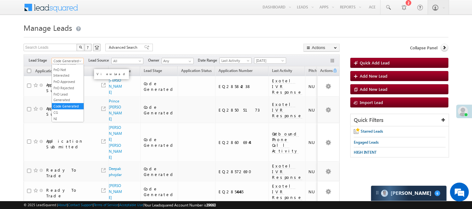
click span "Code Generated"
click link "Lead Generated"
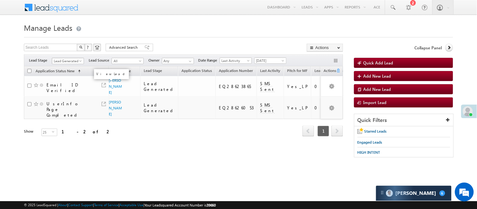
click span "Lead Generated"
click link "Lead Talked - Pitch Not Done"
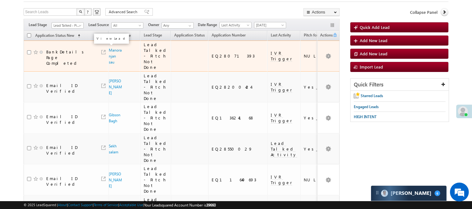
scroll to position [35, 0]
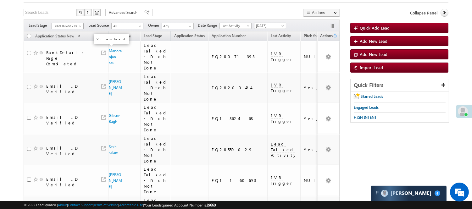
click span "Lead Talked - Pitch Not Done"
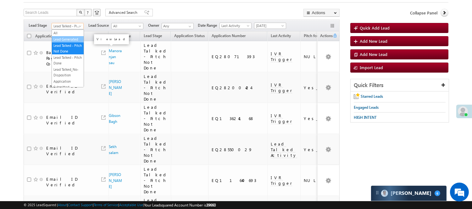
click link "Lead Generated"
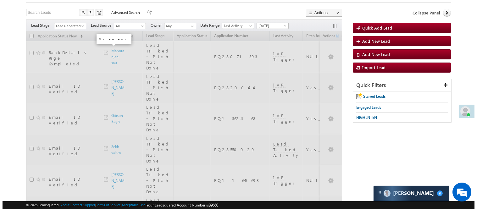
scroll to position [0, 0]
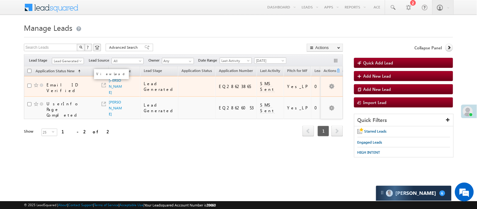
click div
click link "[PERSON_NAME]"
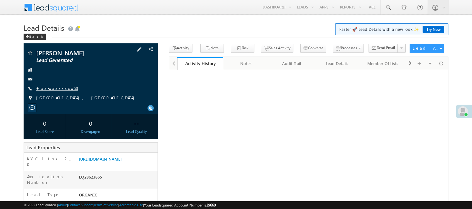
click at [46, 88] on link "+xx-xxxxxxxx53" at bounding box center [57, 88] width 42 height 5
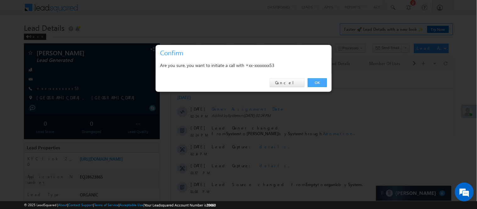
click at [322, 80] on link "OK" at bounding box center [317, 82] width 19 height 9
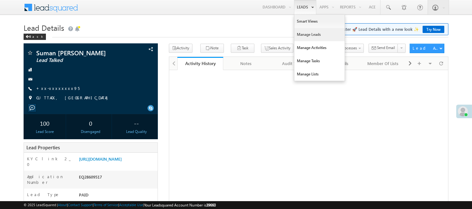
click at [306, 32] on link "Manage Leads" at bounding box center [319, 34] width 50 height 13
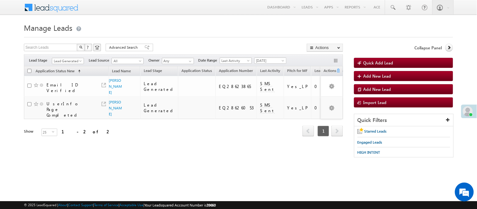
click at [68, 59] on span "Lead Generated" at bounding box center [67, 61] width 30 height 6
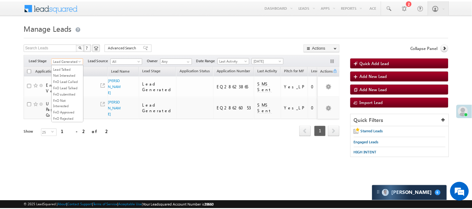
scroll to position [140, 0]
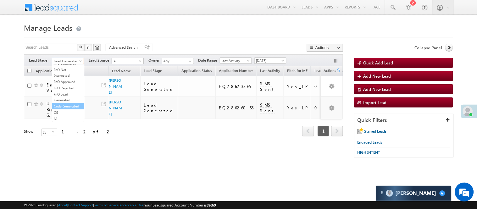
click at [66, 109] on link "Code Generated" at bounding box center [68, 106] width 32 height 6
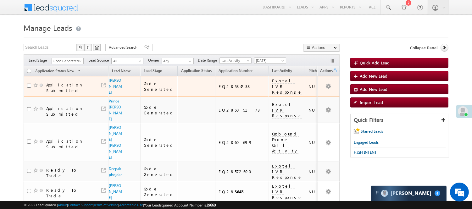
scroll to position [0, 0]
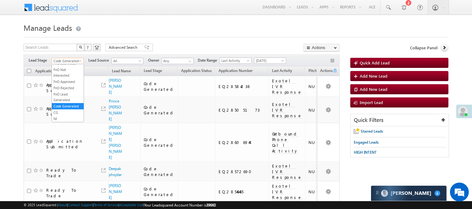
click at [70, 58] on span "Code Generated" at bounding box center [67, 61] width 30 height 6
click at [67, 104] on link "Lead Called" at bounding box center [68, 102] width 32 height 6
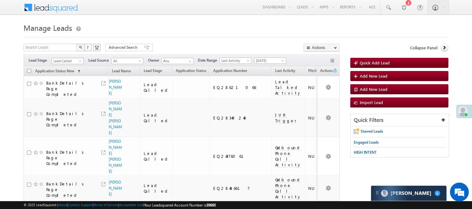
click at [57, 59] on span "Lead Called" at bounding box center [67, 61] width 30 height 6
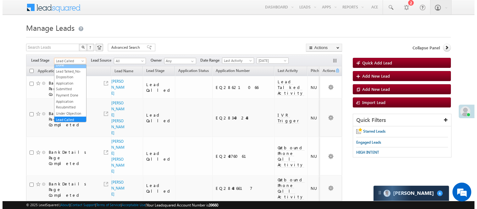
scroll to position [0, 0]
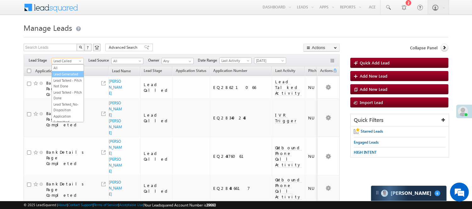
click at [66, 75] on link "Lead Generated" at bounding box center [68, 74] width 32 height 6
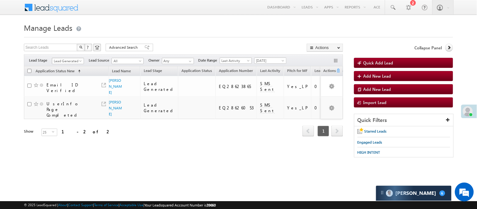
click at [69, 60] on span "Lead Generated" at bounding box center [67, 61] width 30 height 6
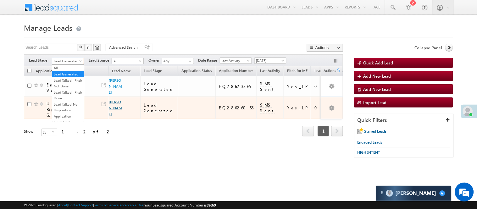
click at [112, 103] on link "[PERSON_NAME]" at bounding box center [115, 108] width 13 height 17
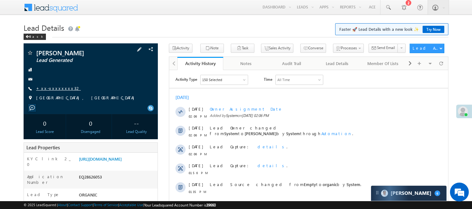
click at [45, 88] on link "+xx-xxxxxxxx32" at bounding box center [58, 88] width 45 height 5
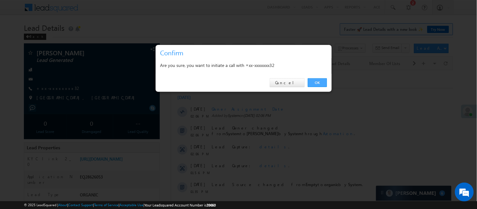
click at [310, 82] on link "OK" at bounding box center [317, 82] width 19 height 9
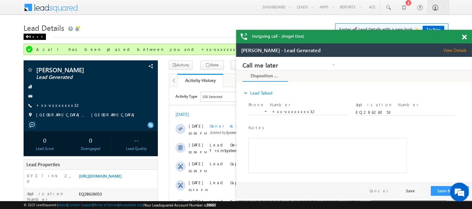
click at [33, 36] on div "Back" at bounding box center [35, 37] width 22 height 6
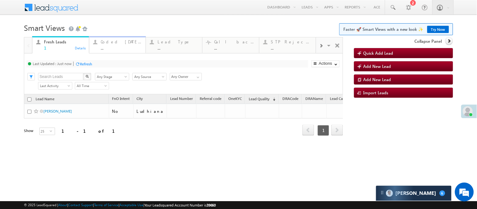
click at [118, 46] on div "..." at bounding box center [121, 48] width 41 height 5
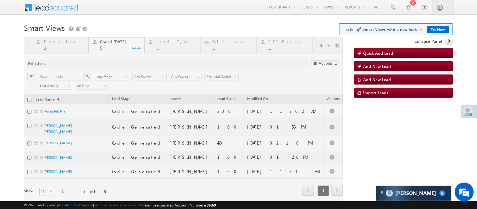
click at [138, 29] on h1 "Smart Views Getting Started Faster 🚀 Smart Views with a new look ✨ Try Now" at bounding box center [238, 27] width 429 height 12
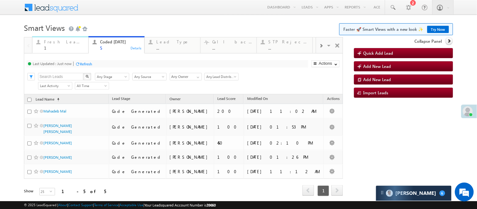
click at [64, 42] on div "Fresh Leads" at bounding box center [64, 41] width 40 height 5
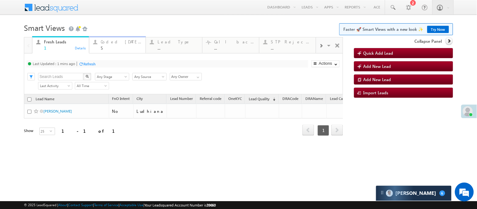
click at [114, 48] on div "5" at bounding box center [121, 48] width 41 height 5
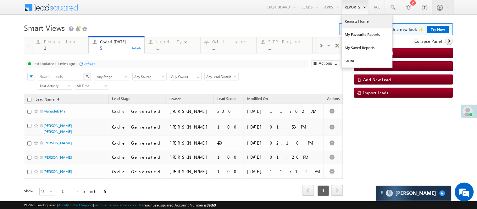
click at [355, 22] on link "Reports Home" at bounding box center [367, 21] width 50 height 13
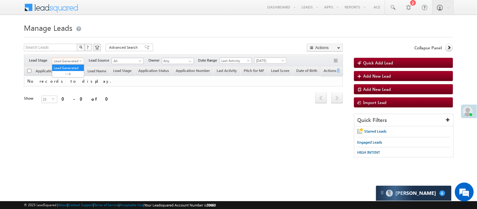
click at [75, 61] on span "Lead Generated" at bounding box center [67, 61] width 30 height 6
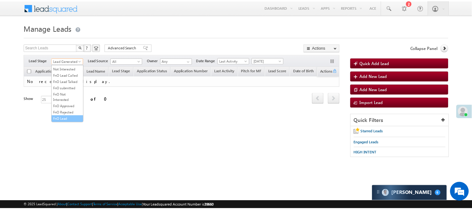
scroll to position [156, 0]
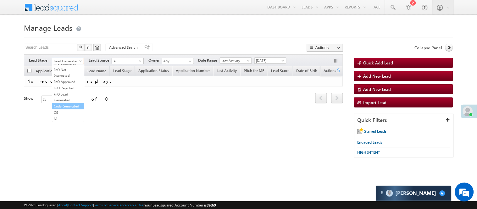
click at [64, 104] on link "Code Generated" at bounding box center [68, 106] width 32 height 6
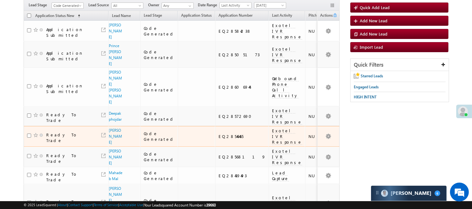
scroll to position [0, 0]
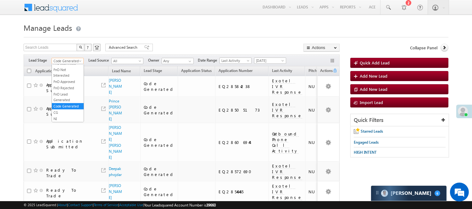
click at [72, 62] on span "Code Generated" at bounding box center [67, 61] width 30 height 6
click at [66, 75] on link "Lead Generated" at bounding box center [68, 74] width 32 height 6
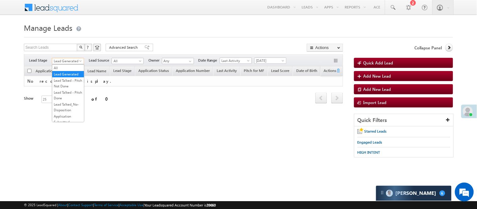
click at [75, 61] on span "Lead Generated" at bounding box center [67, 61] width 30 height 6
drag, startPoint x: 71, startPoint y: 95, endPoint x: 72, endPoint y: 86, distance: 9.2
click at [72, 86] on ul "All Lead Generated Lead Talked - Pitch Not Done Lead Talked - Pitch Done Lead T…" at bounding box center [68, 93] width 32 height 58
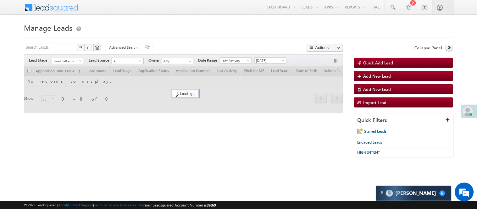
click at [58, 58] on span "Lead Talked - Pitch Not Done" at bounding box center [67, 61] width 30 height 6
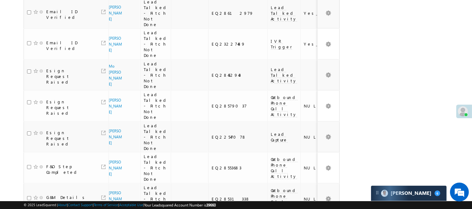
scroll to position [452, 0]
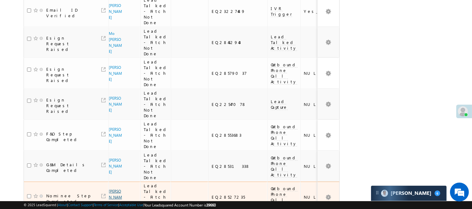
click at [110, 189] on link "[PERSON_NAME]" at bounding box center [115, 197] width 13 height 17
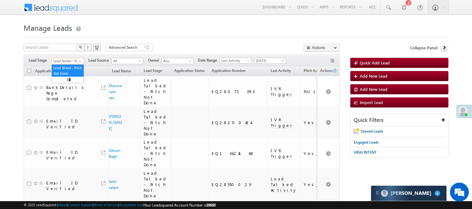
click at [67, 62] on span "Lead Talked - Pitch Not Done" at bounding box center [67, 61] width 30 height 6
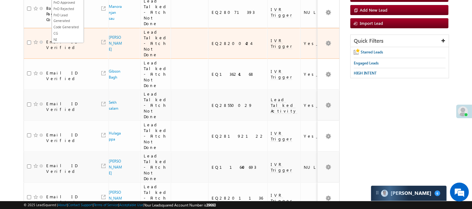
scroll to position [70, 0]
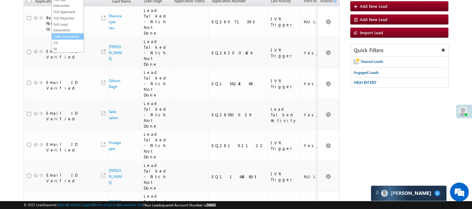
click at [70, 34] on link "Code Generated" at bounding box center [68, 37] width 32 height 6
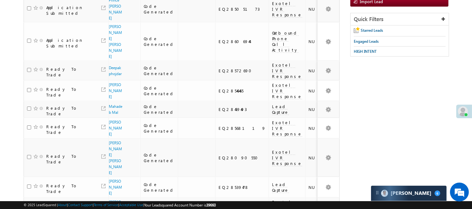
scroll to position [0, 0]
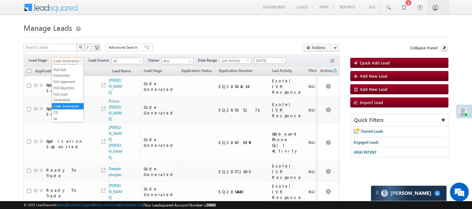
click at [71, 61] on span "Code Generated" at bounding box center [67, 61] width 30 height 6
click at [67, 77] on link "Lead Generated" at bounding box center [68, 74] width 32 height 6
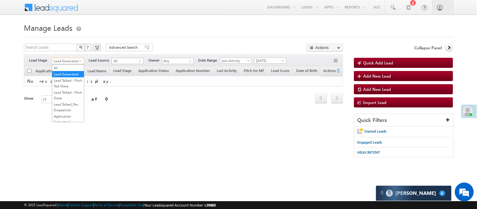
click at [72, 63] on span "Lead Generated" at bounding box center [67, 61] width 30 height 6
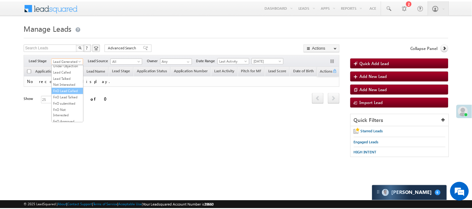
scroll to position [105, 0]
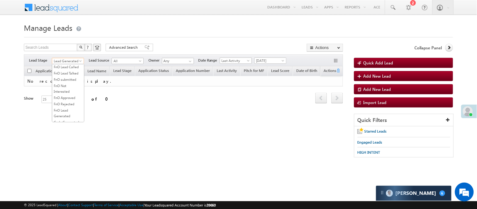
click at [63, 51] on link "Lead Called" at bounding box center [68, 48] width 32 height 6
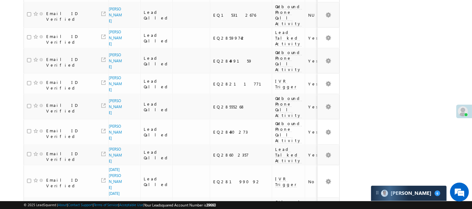
scroll to position [479, 0]
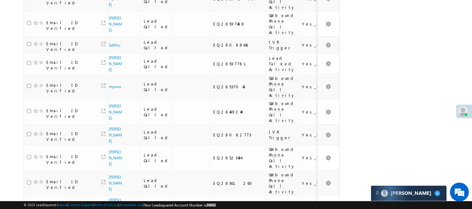
scroll to position [432, 0]
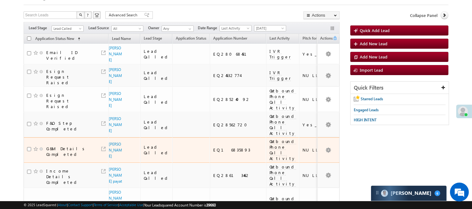
scroll to position [0, 0]
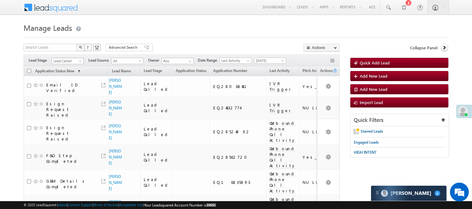
click at [76, 61] on span "Lead Called" at bounding box center [67, 61] width 30 height 6
click at [64, 103] on link "Code Generated" at bounding box center [68, 106] width 32 height 6
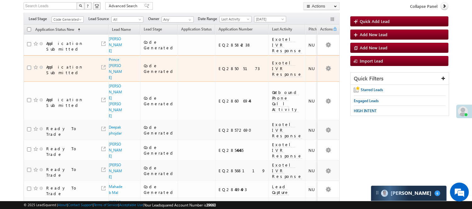
scroll to position [0, 0]
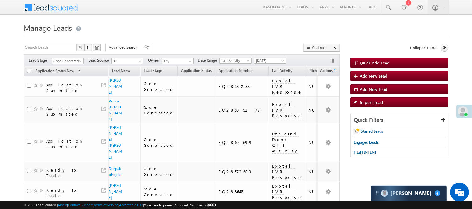
click at [77, 58] on span "Code Generated" at bounding box center [68, 60] width 32 height 5
click at [78, 60] on span "Code Generated" at bounding box center [67, 61] width 30 height 6
click at [64, 77] on link "Lead Generated" at bounding box center [68, 74] width 32 height 6
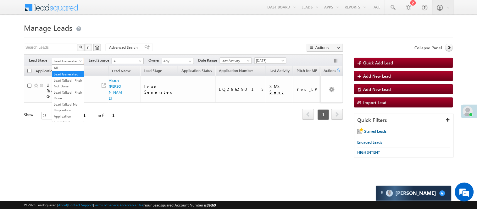
click at [72, 61] on span "Lead Generated" at bounding box center [67, 61] width 30 height 6
click at [72, 87] on link "Lead Talked - Pitch Not Done" at bounding box center [68, 83] width 32 height 11
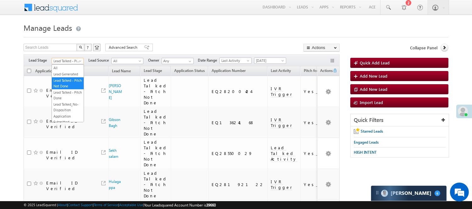
click at [65, 61] on span "Lead Talked - Pitch Not Done" at bounding box center [67, 61] width 30 height 6
click at [65, 105] on link "Code Generated" at bounding box center [68, 106] width 32 height 6
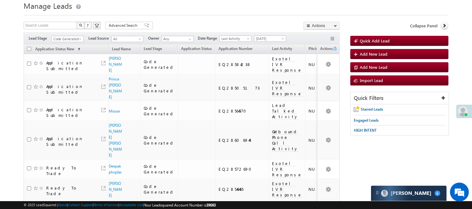
scroll to position [0, 0]
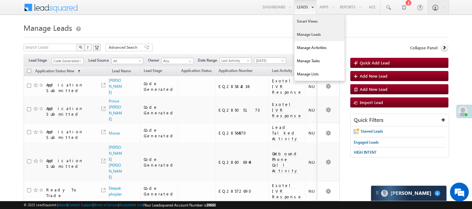
click at [305, 24] on link "Smart Views" at bounding box center [319, 21] width 50 height 13
